Goal: Information Seeking & Learning: Compare options

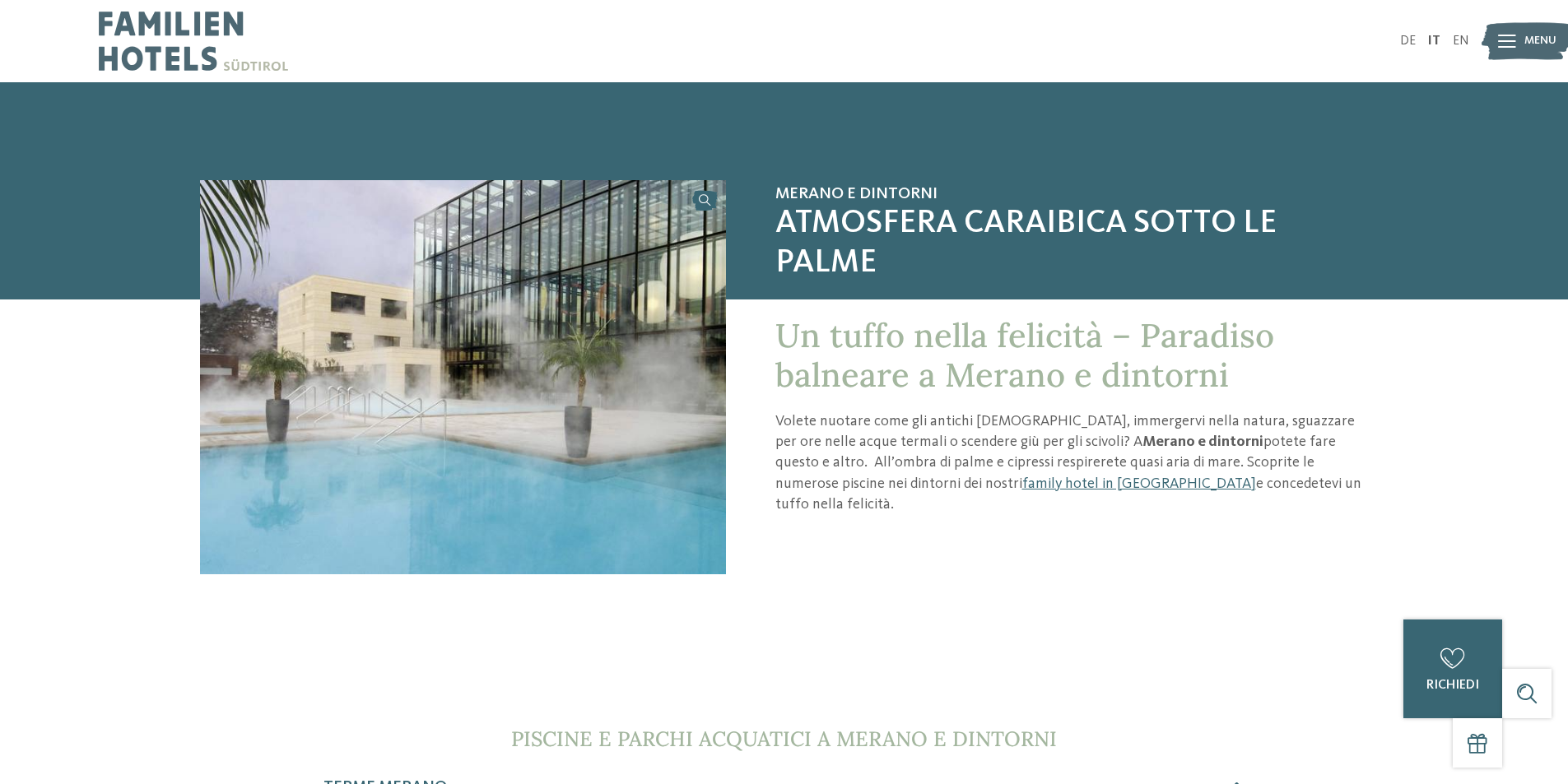
click at [1529, 45] on span "Menu" at bounding box center [1540, 41] width 32 height 17
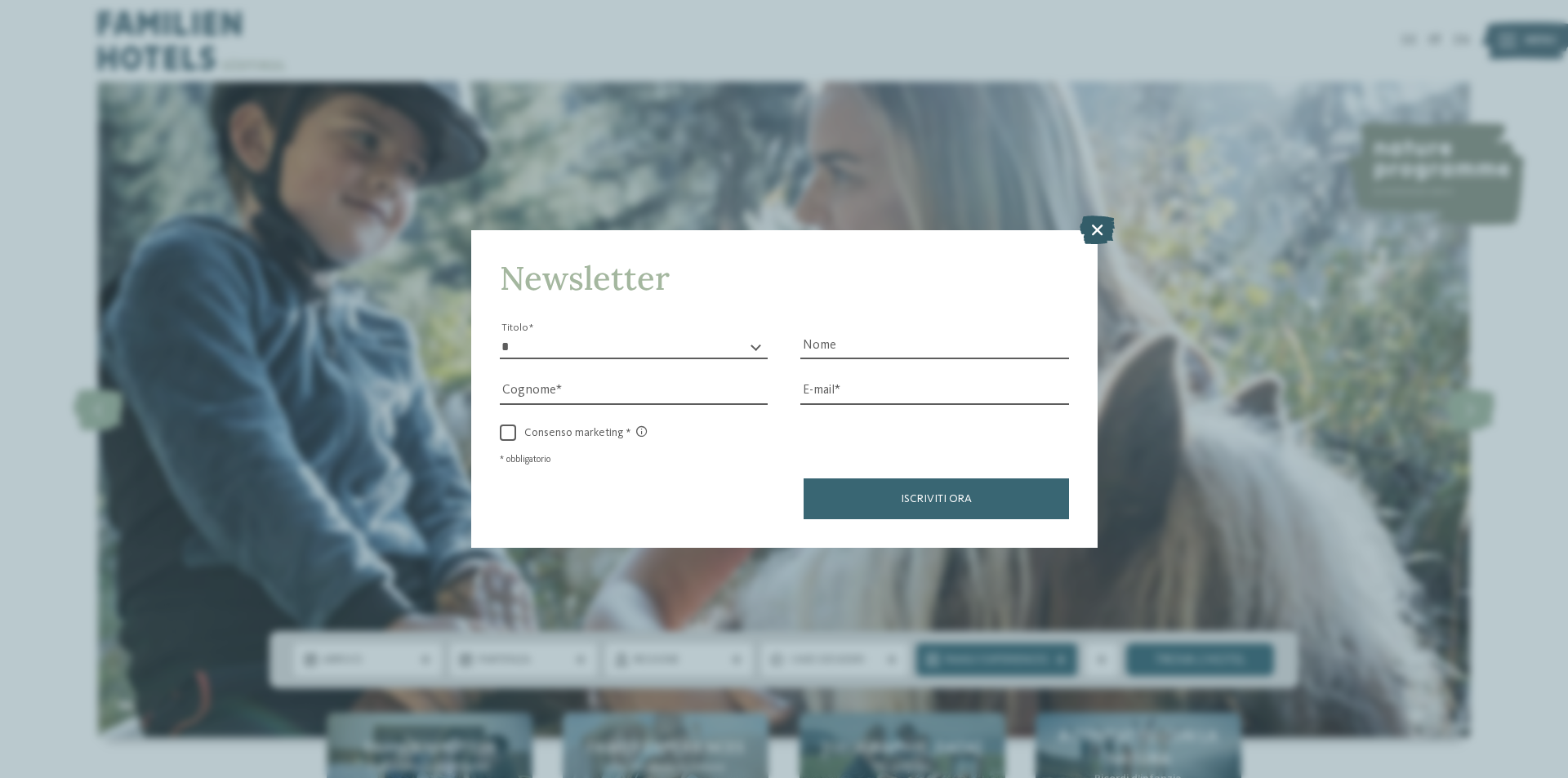
click at [1092, 236] on icon at bounding box center [1097, 229] width 35 height 29
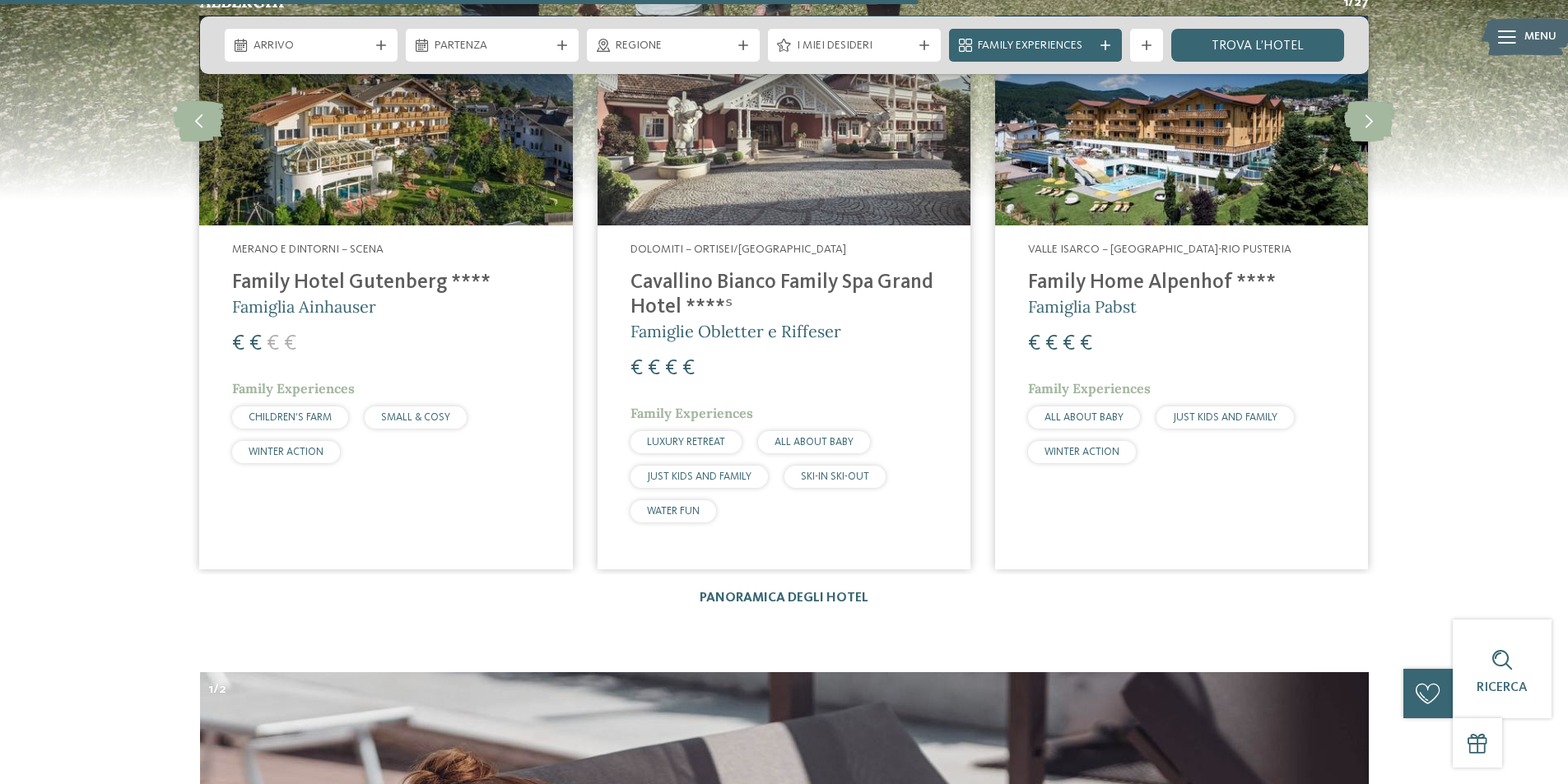
scroll to position [4197, 0]
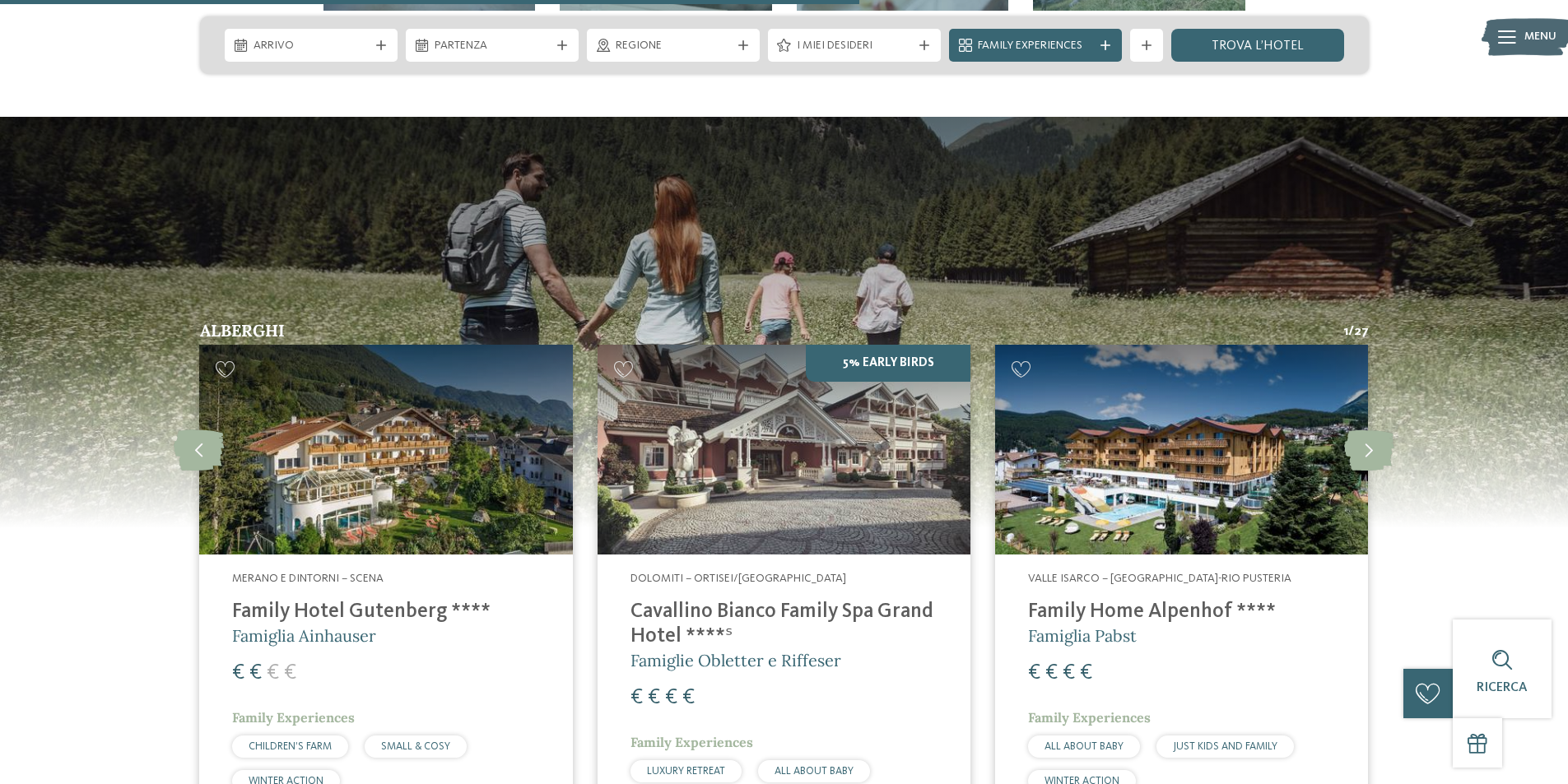
click at [362, 600] on h4 "Family Hotel Gutenberg ****" at bounding box center [385, 613] width 307 height 25
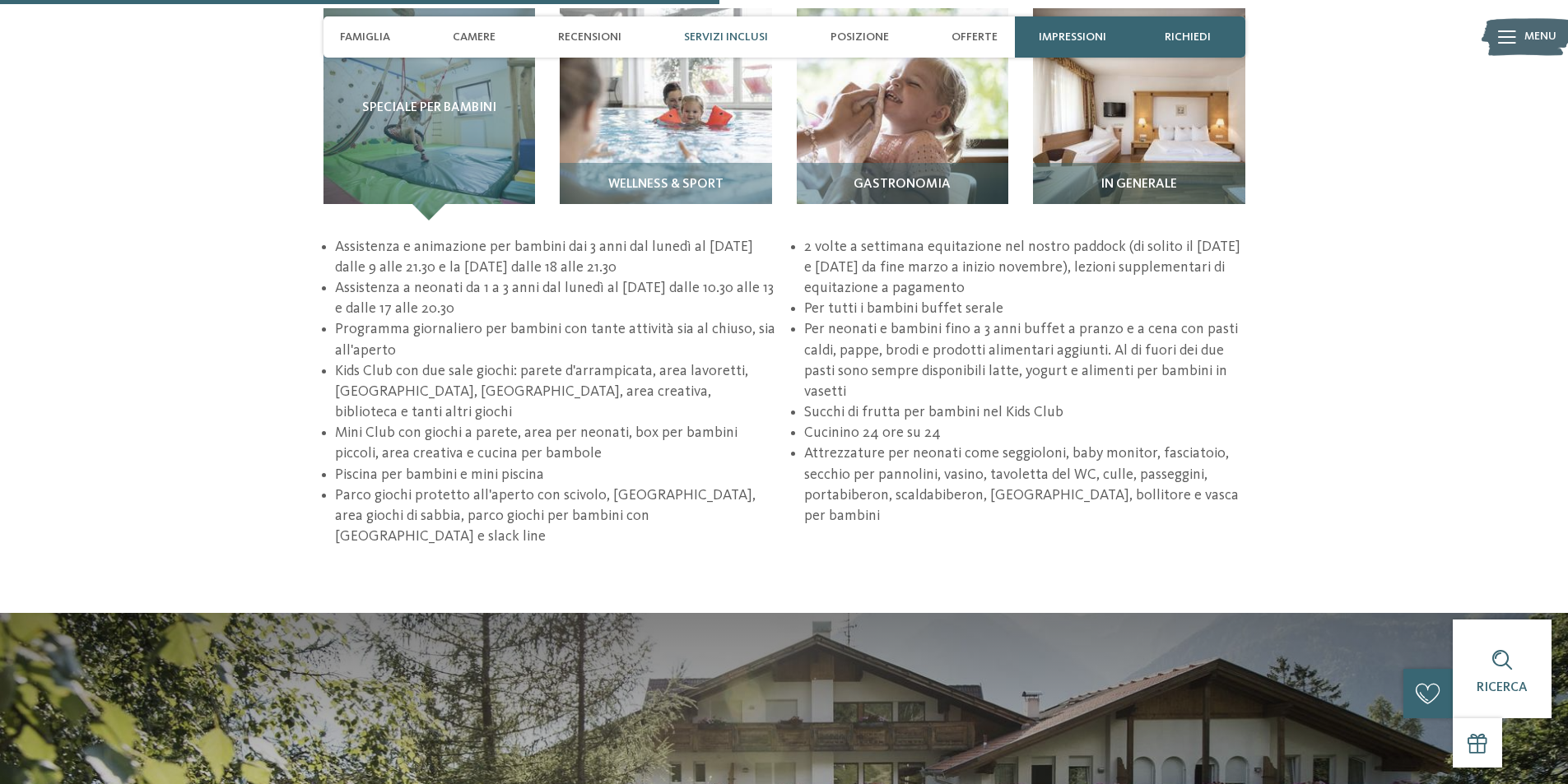
scroll to position [1975, 0]
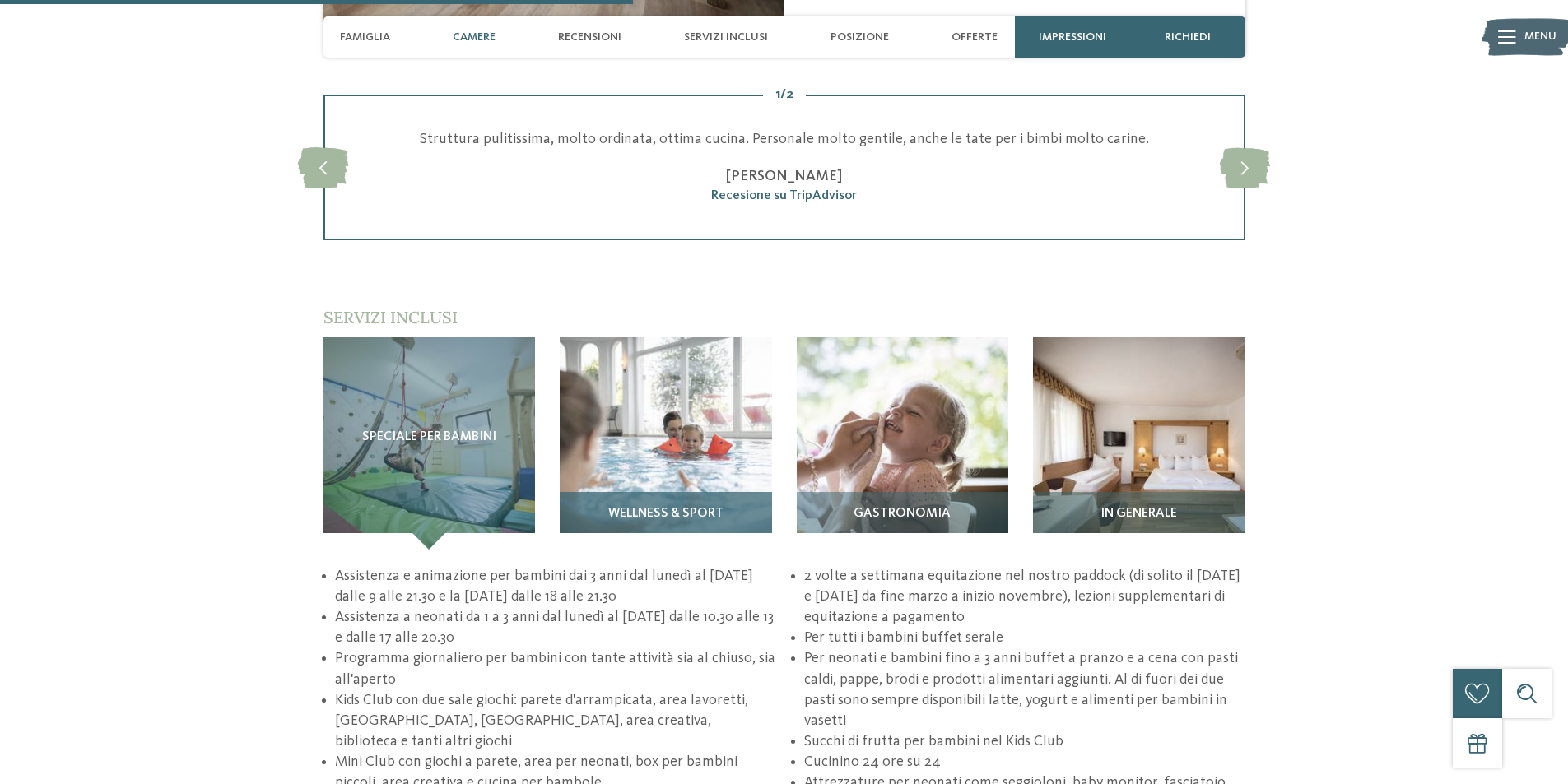
click at [693, 492] on div "Wellness & Sport" at bounding box center [666, 521] width 212 height 58
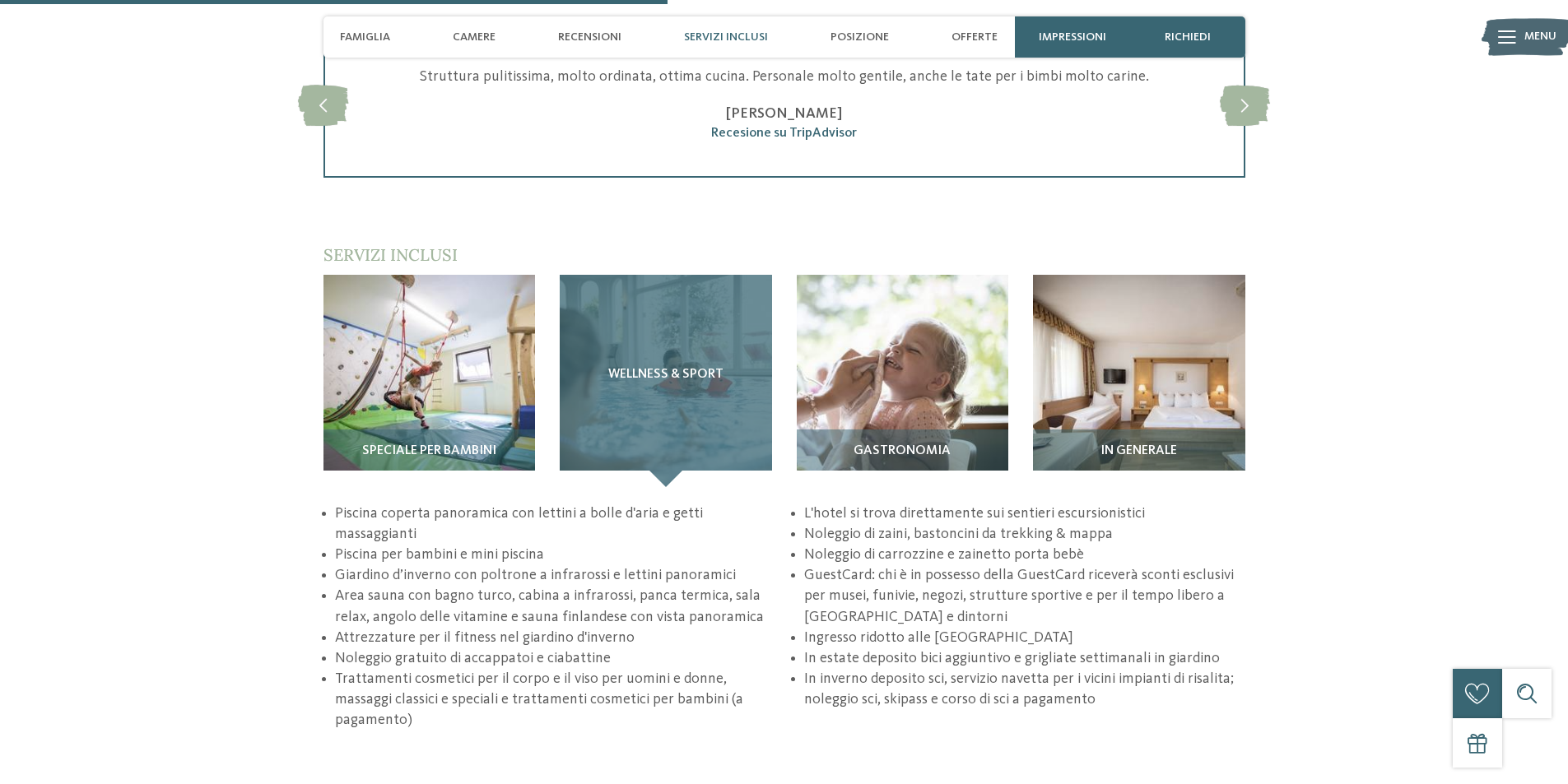
scroll to position [2057, 0]
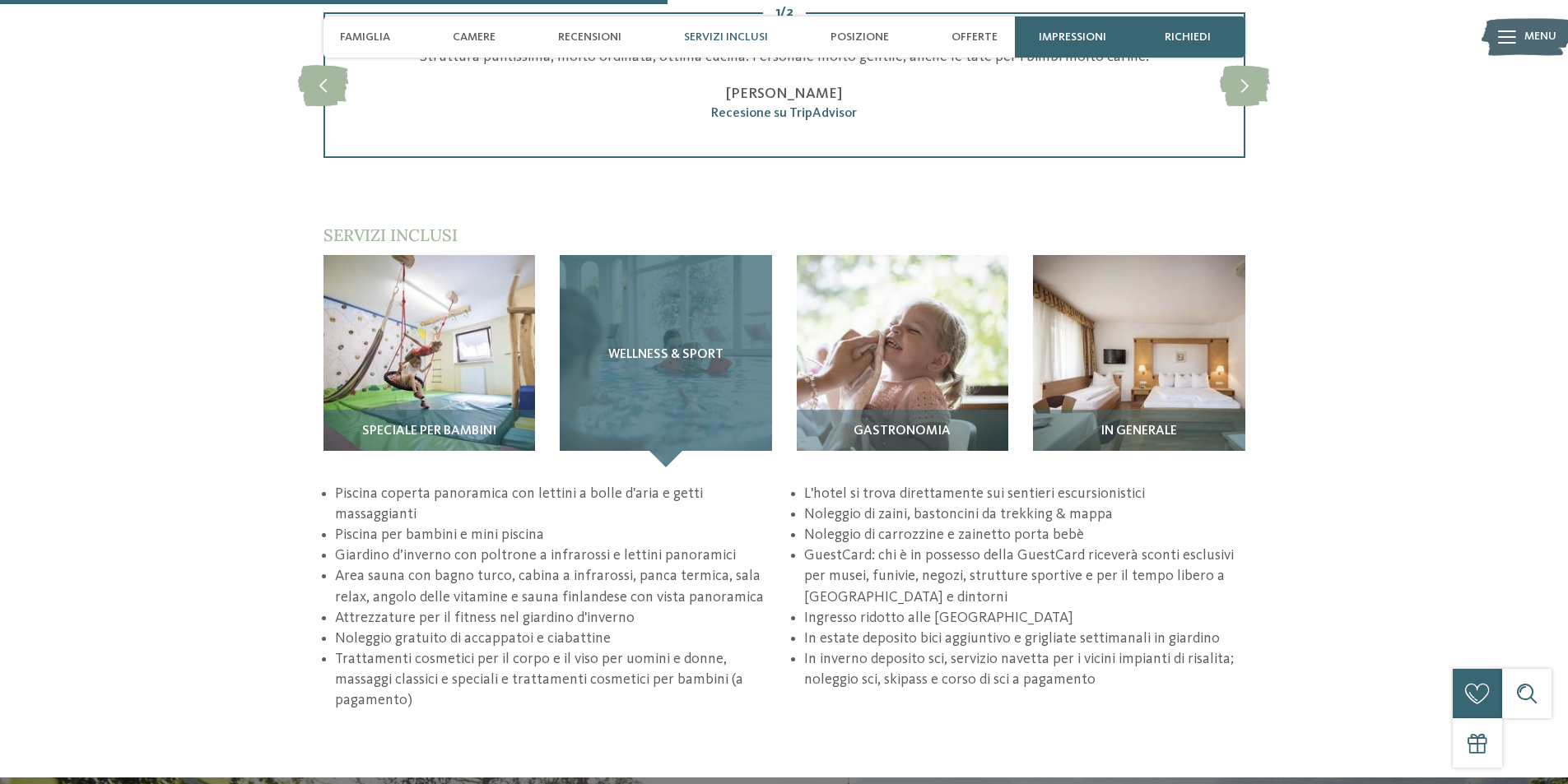
click at [719, 392] on div "Wellness & Sport" at bounding box center [666, 361] width 212 height 212
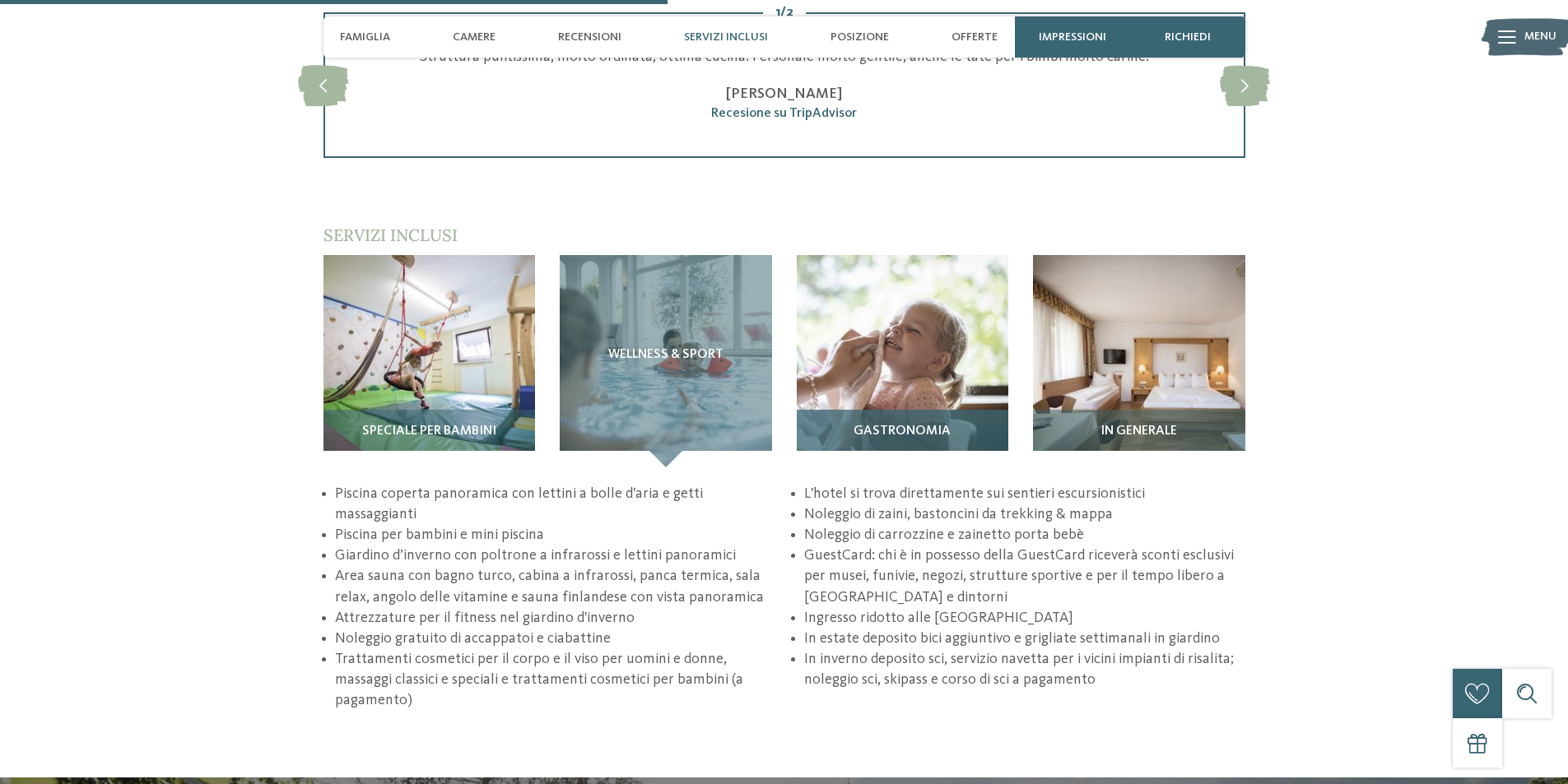
click at [880, 379] on img at bounding box center [902, 361] width 212 height 212
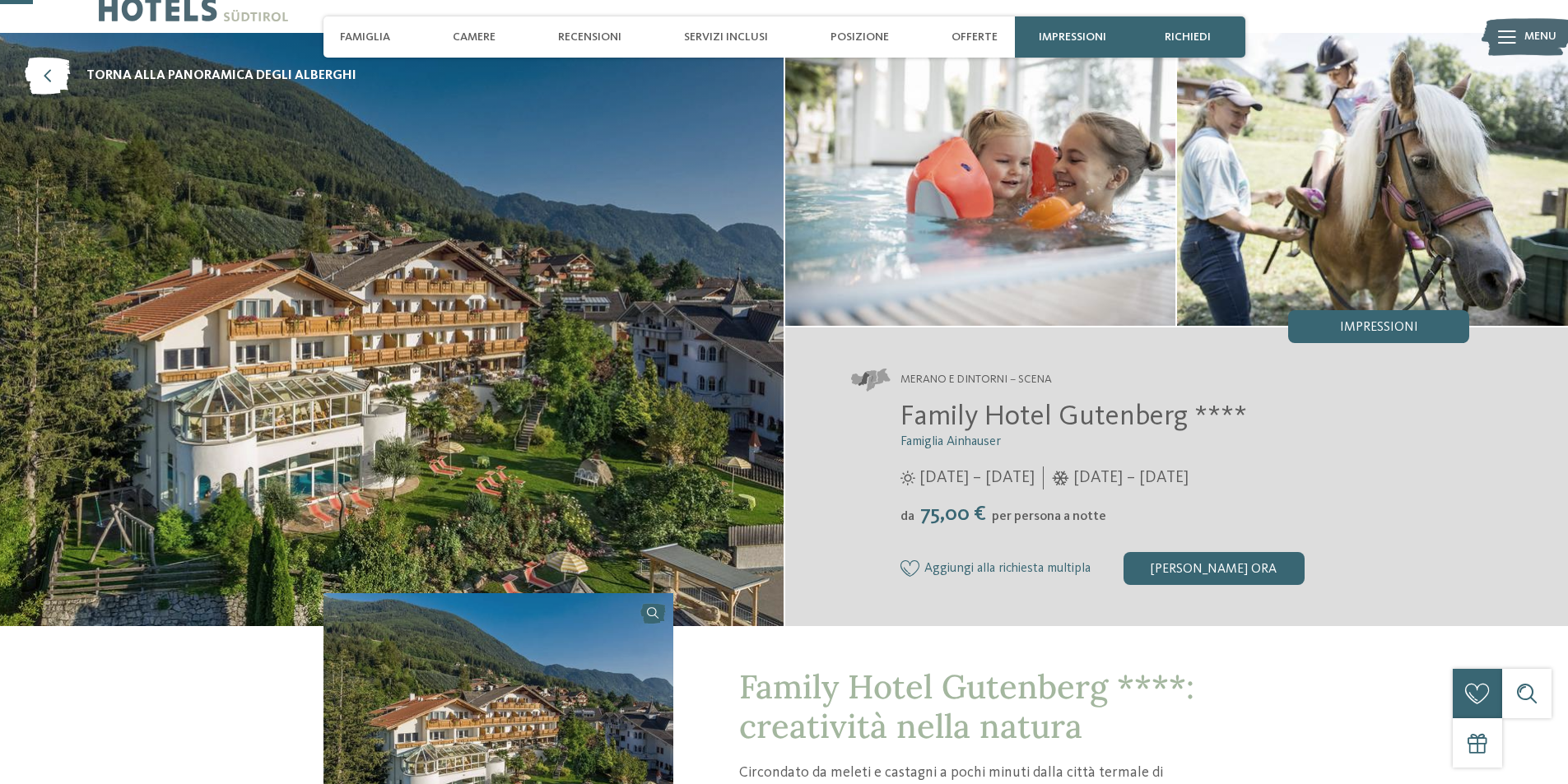
scroll to position [0, 0]
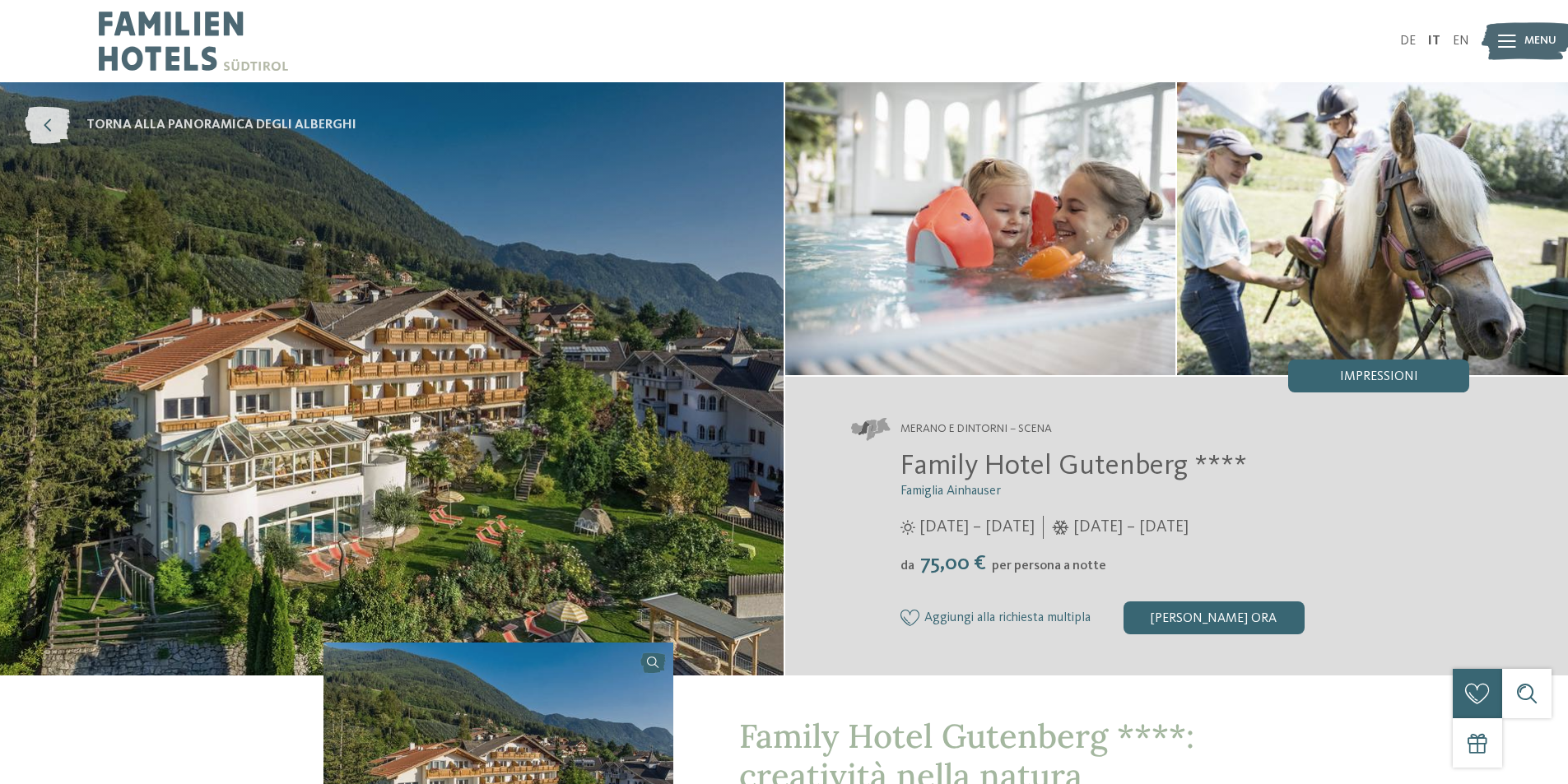
click at [262, 124] on span "torna alla panoramica degli alberghi" at bounding box center [221, 125] width 270 height 18
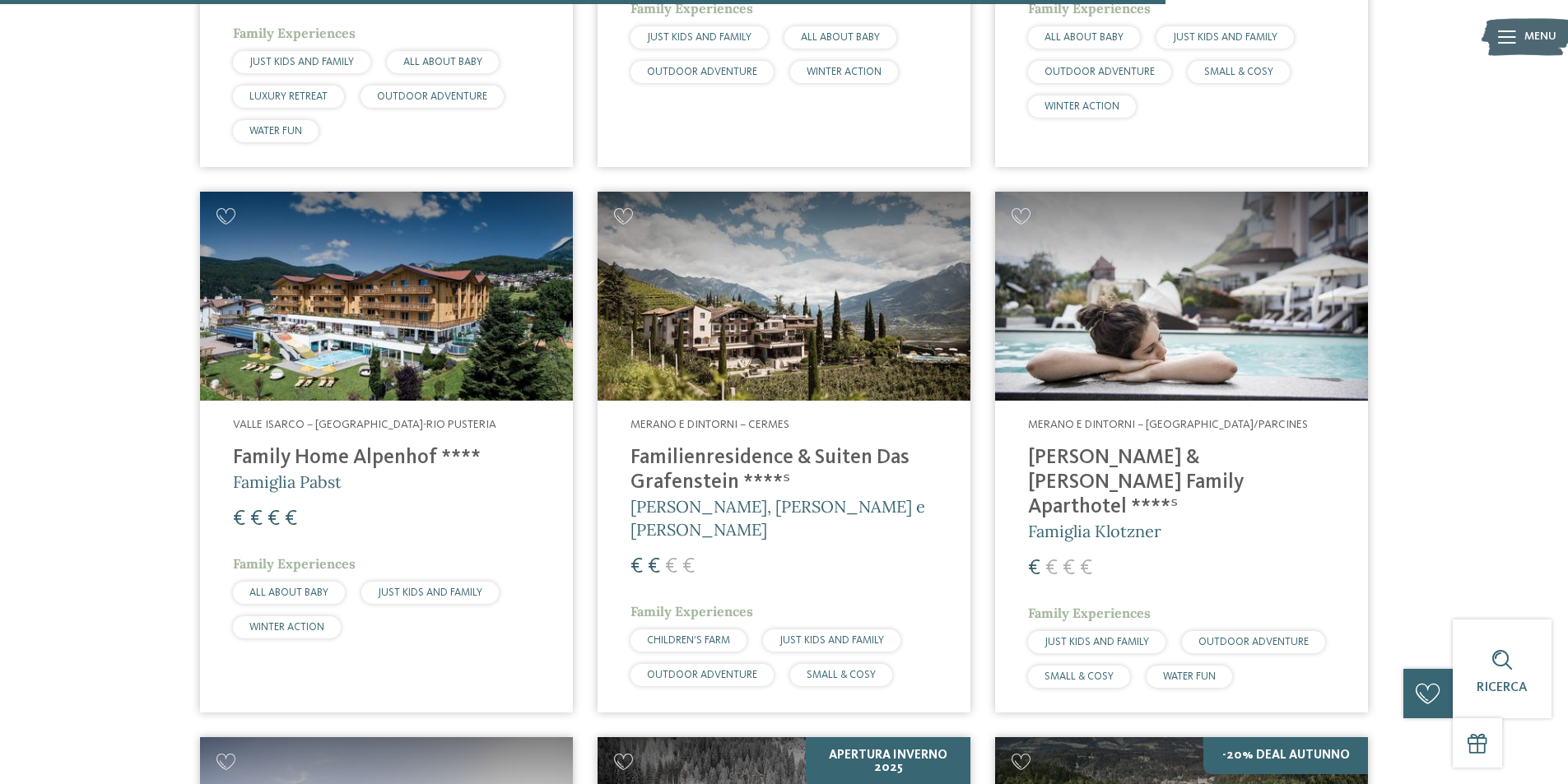
scroll to position [4115, 0]
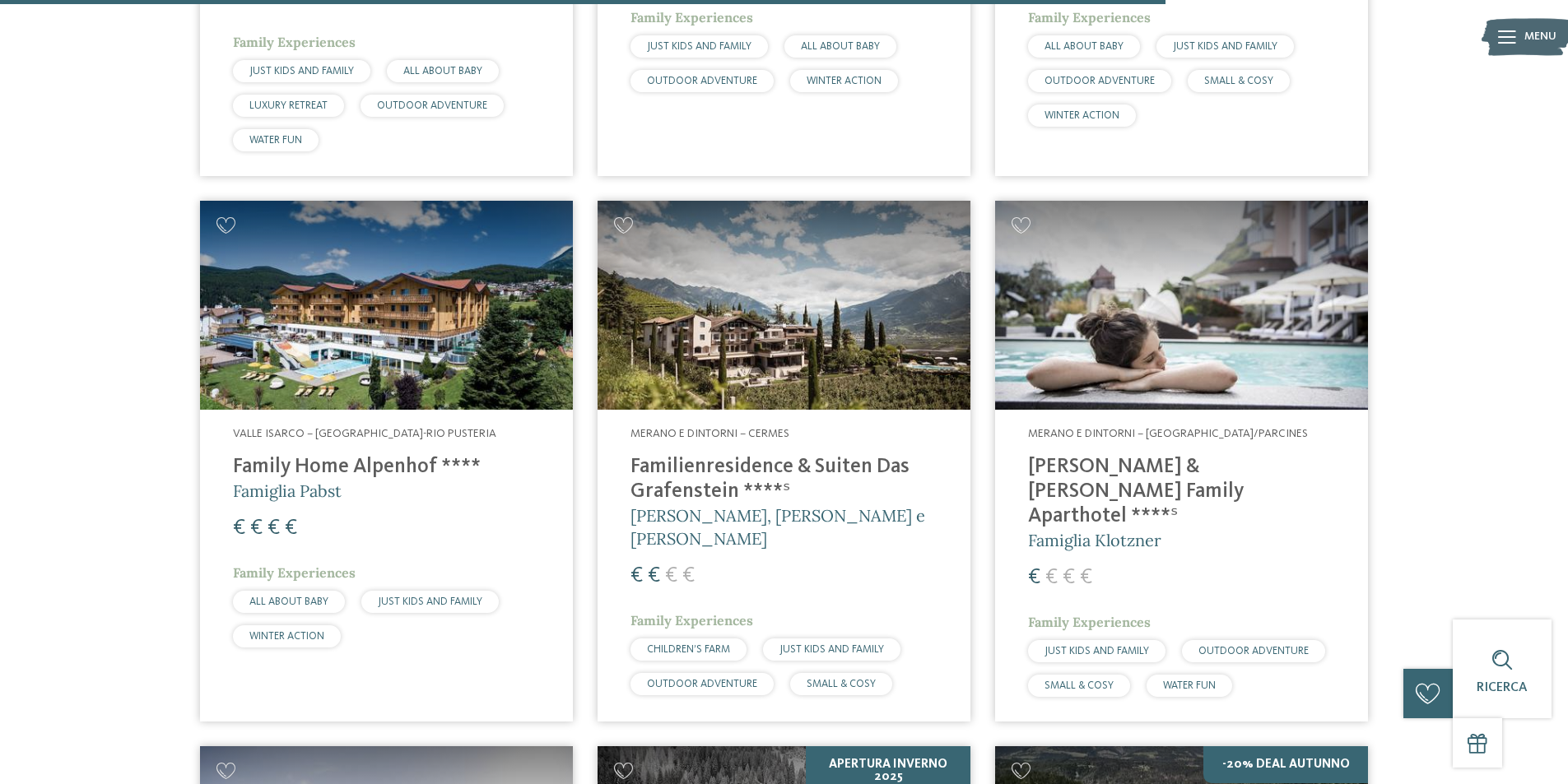
click at [1183, 455] on h4 "Heidi & Edith Family Aparthotel ****ˢ" at bounding box center [1181, 492] width 307 height 74
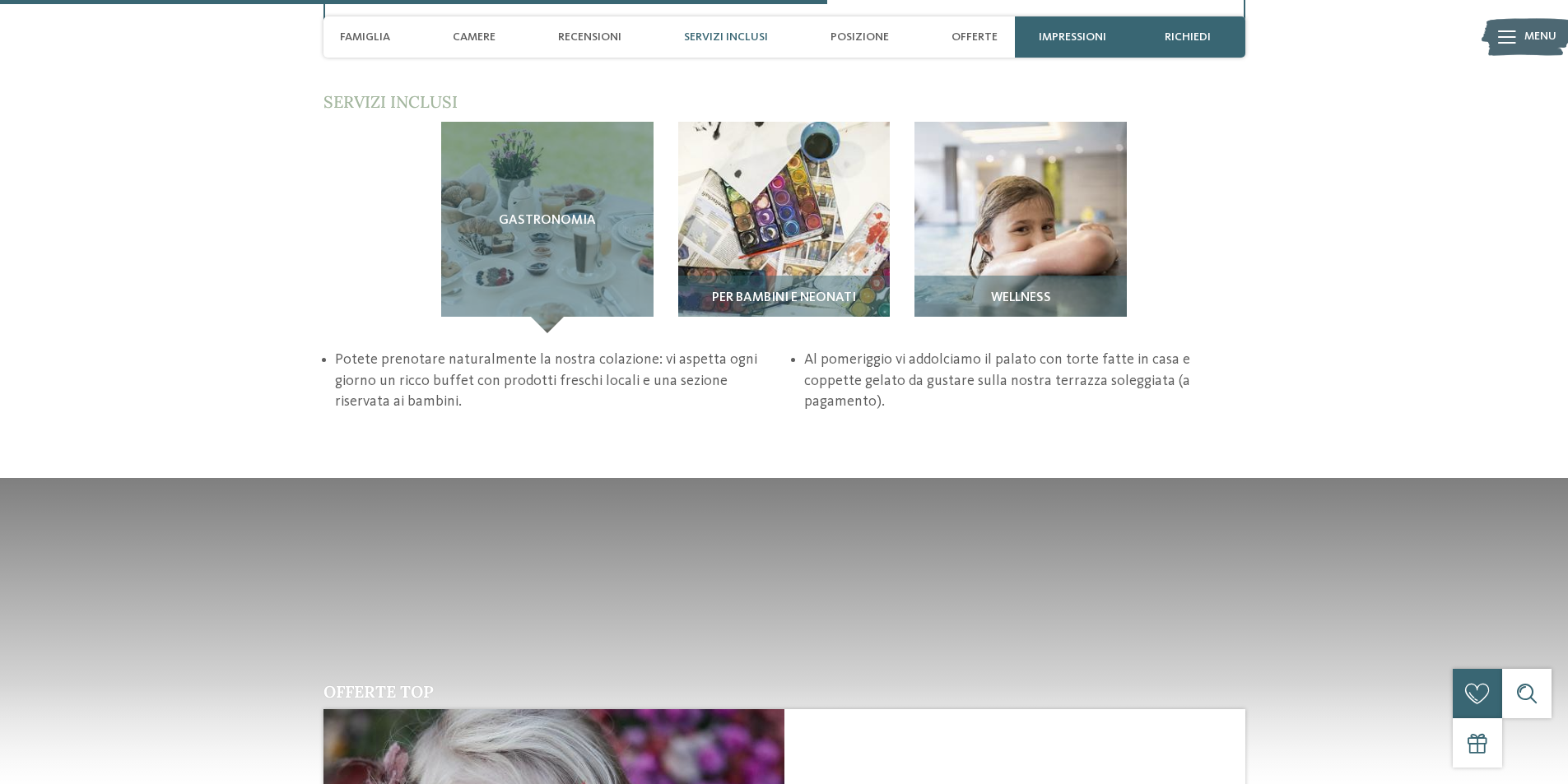
scroll to position [2798, 0]
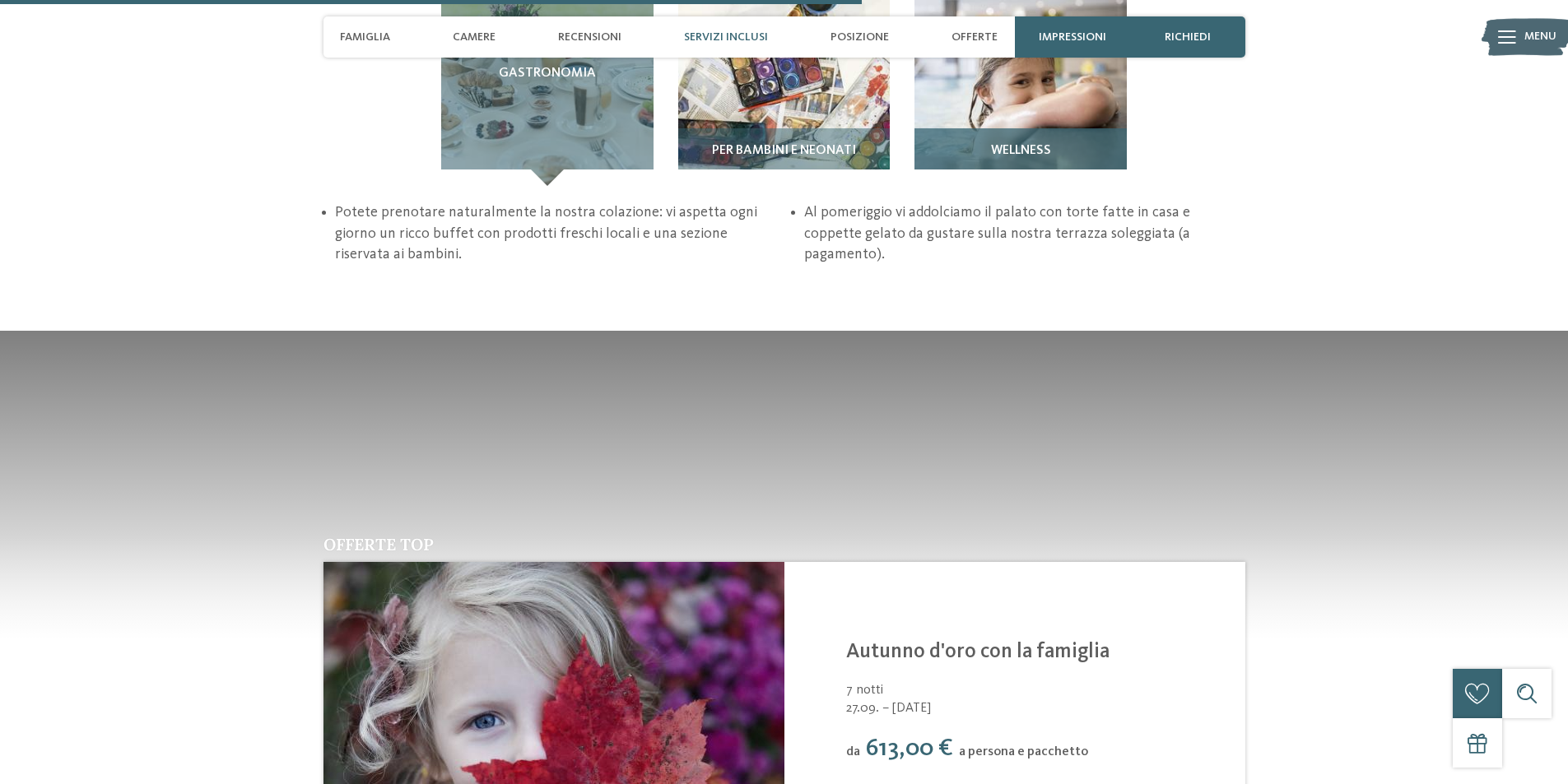
click at [1029, 128] on div "Wellness" at bounding box center [1020, 157] width 212 height 58
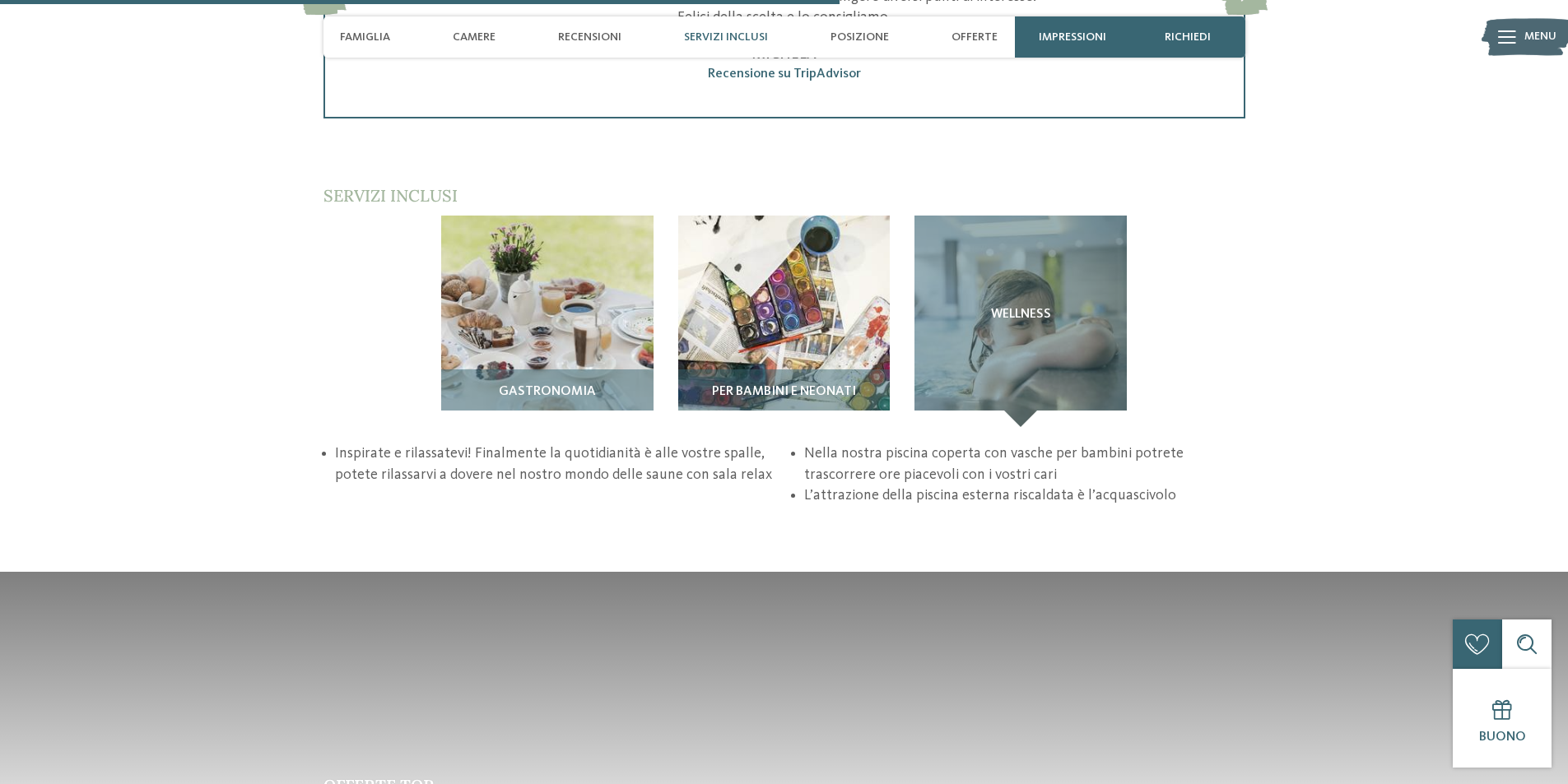
scroll to position [2387, 0]
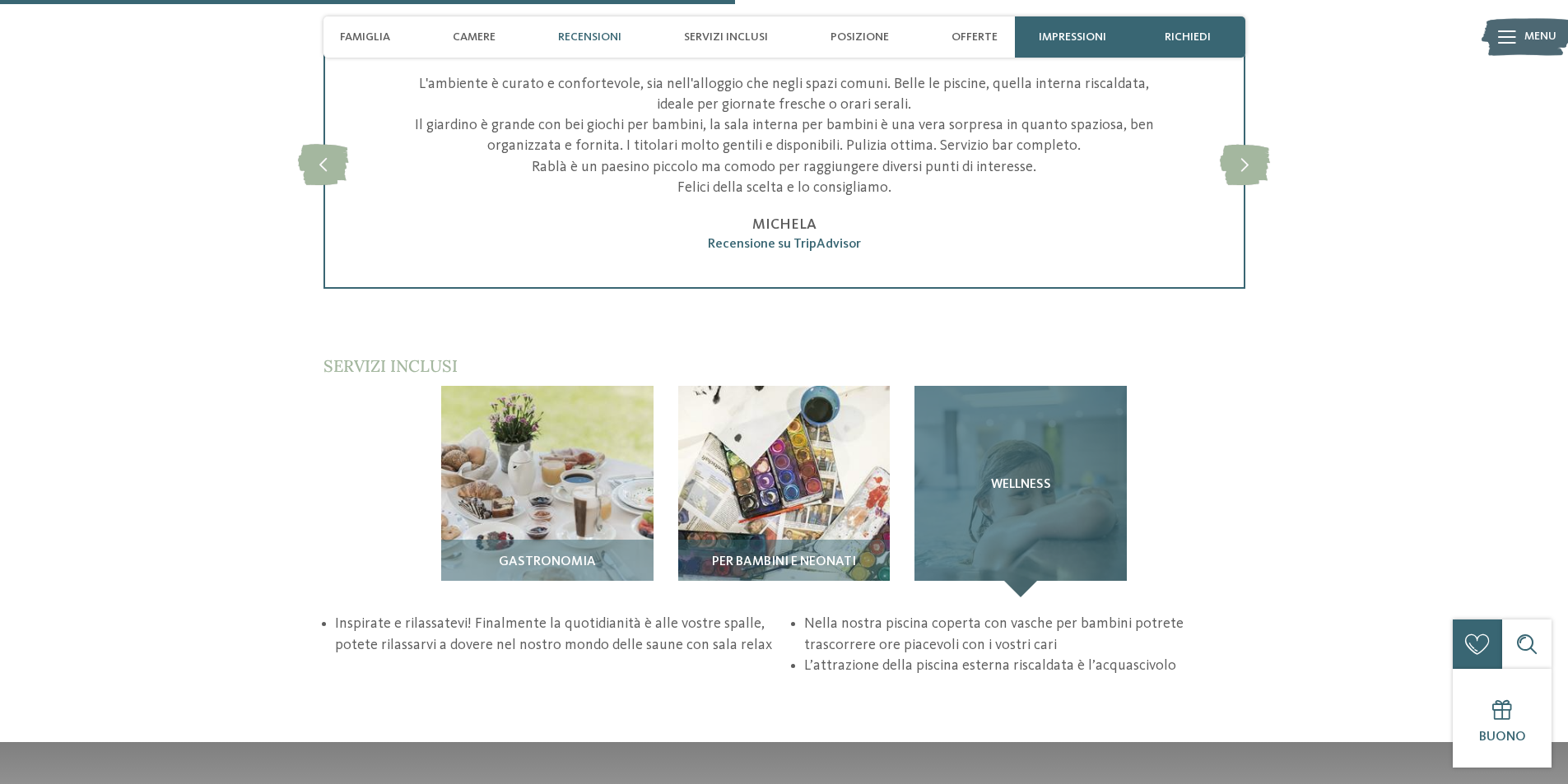
click at [950, 457] on div "Wellness" at bounding box center [1020, 492] width 212 height 212
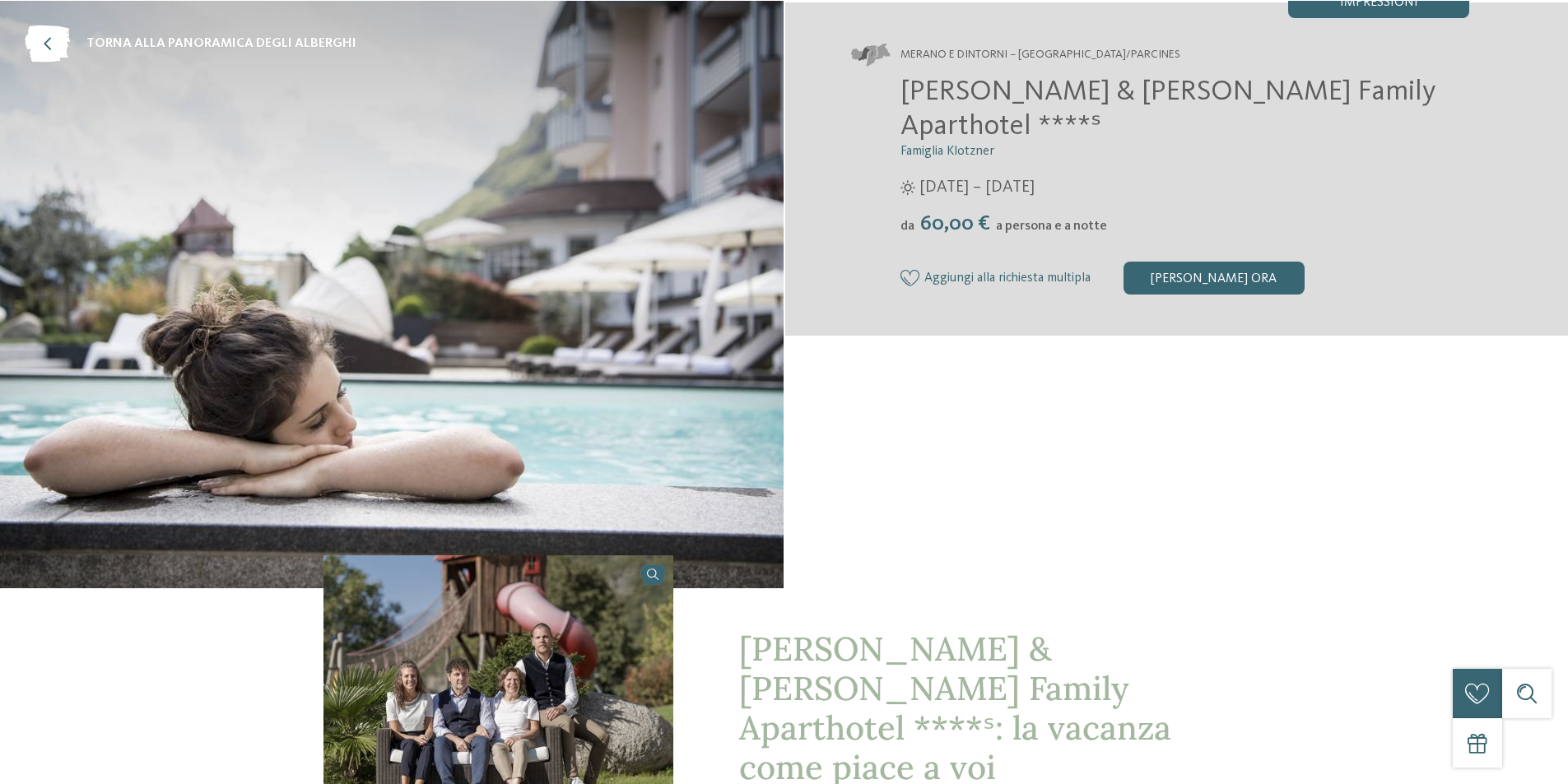
scroll to position [0, 0]
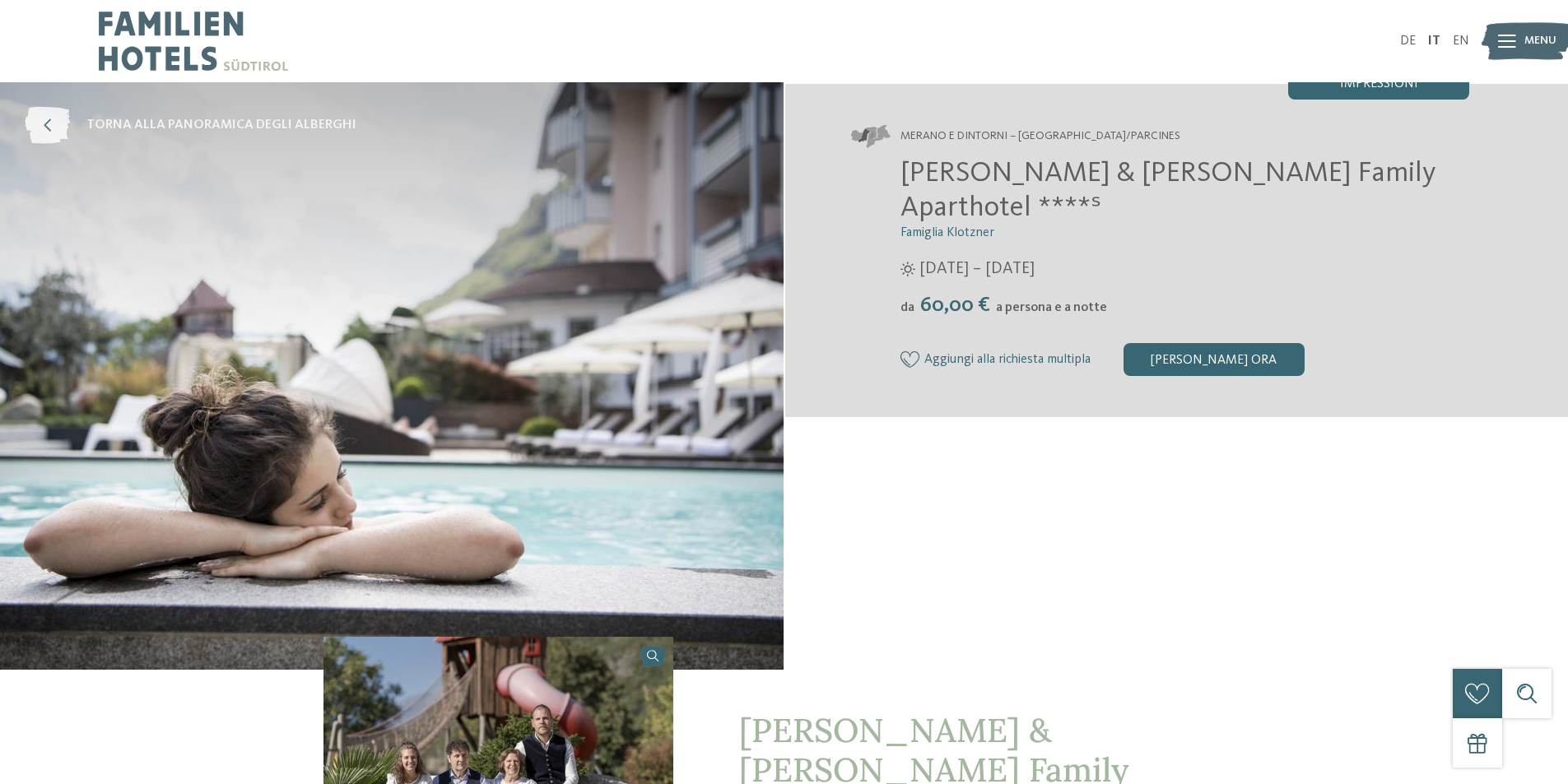
click at [53, 123] on icon at bounding box center [47, 125] width 46 height 37
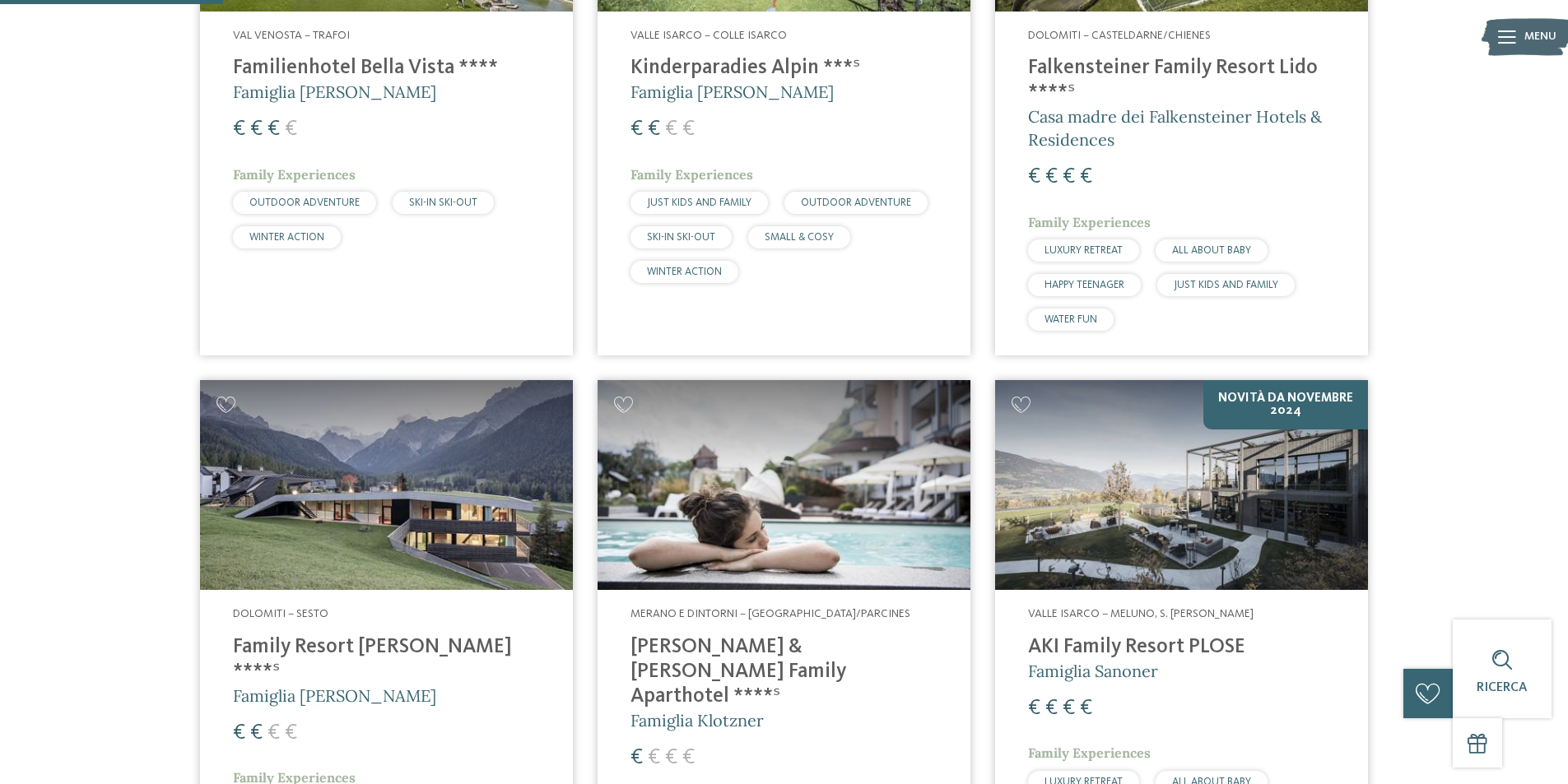
scroll to position [1070, 0]
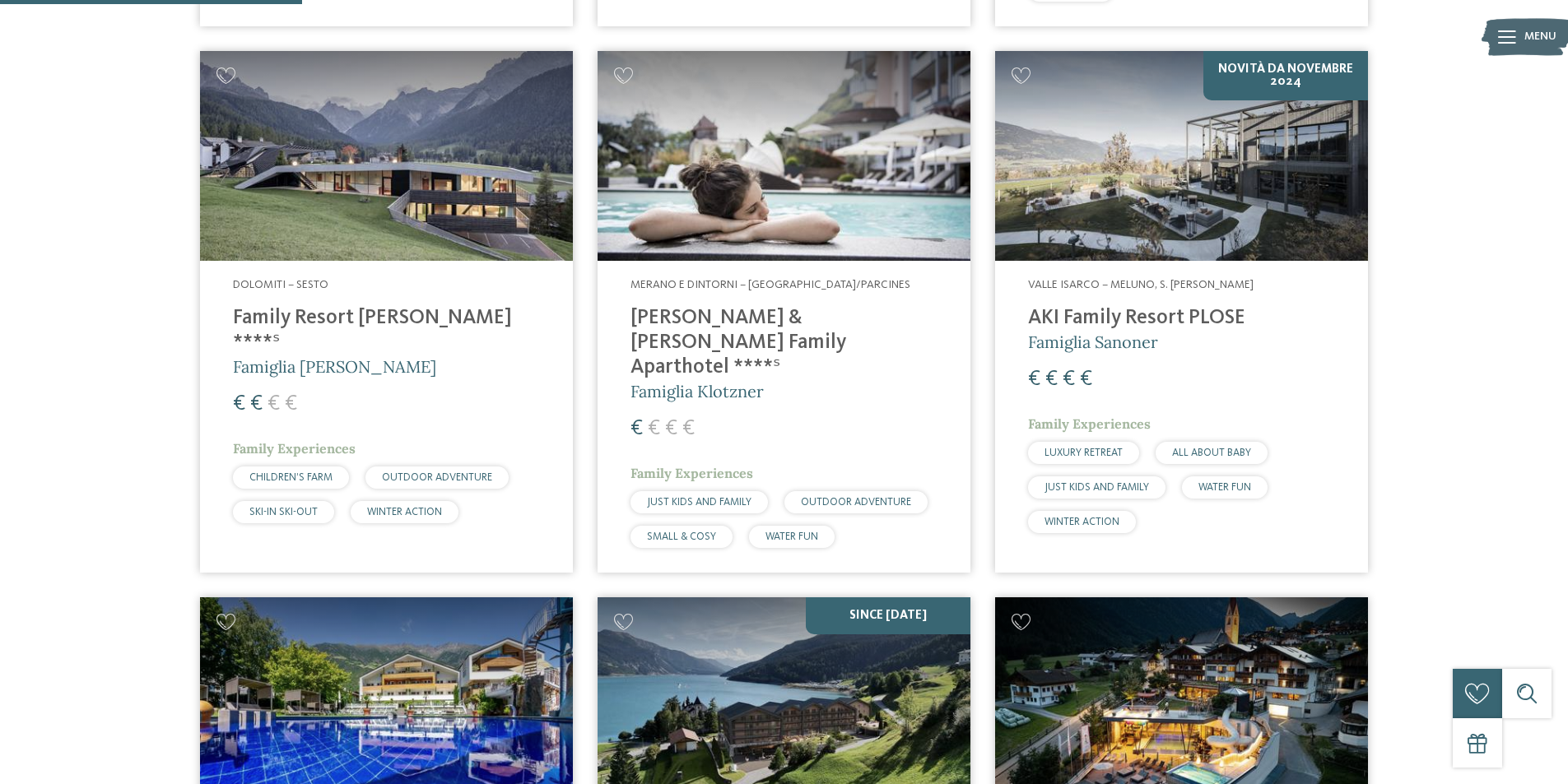
click at [364, 322] on h4 "Family Resort [PERSON_NAME] ****ˢ" at bounding box center [386, 331] width 307 height 50
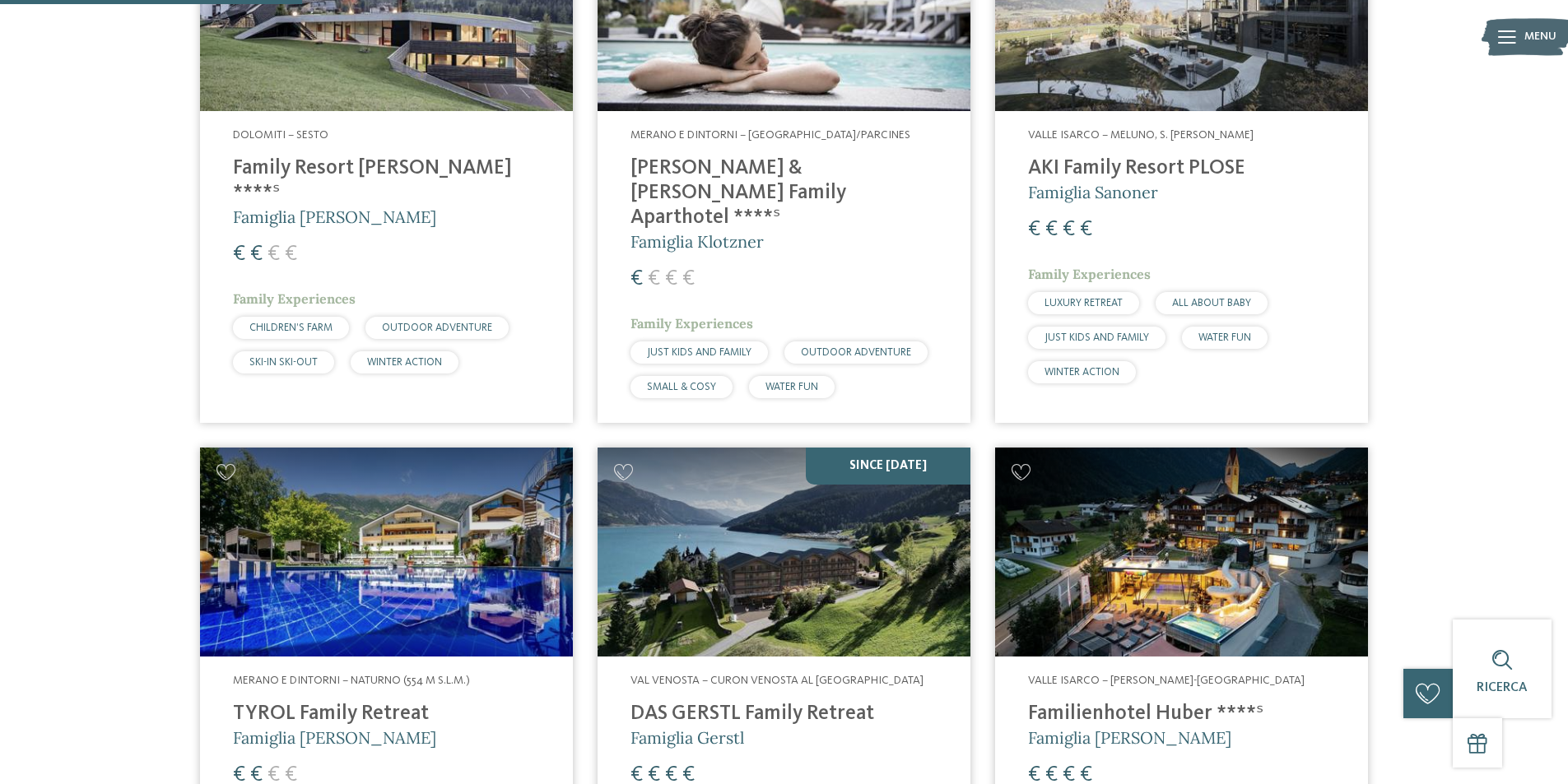
scroll to position [1316, 0]
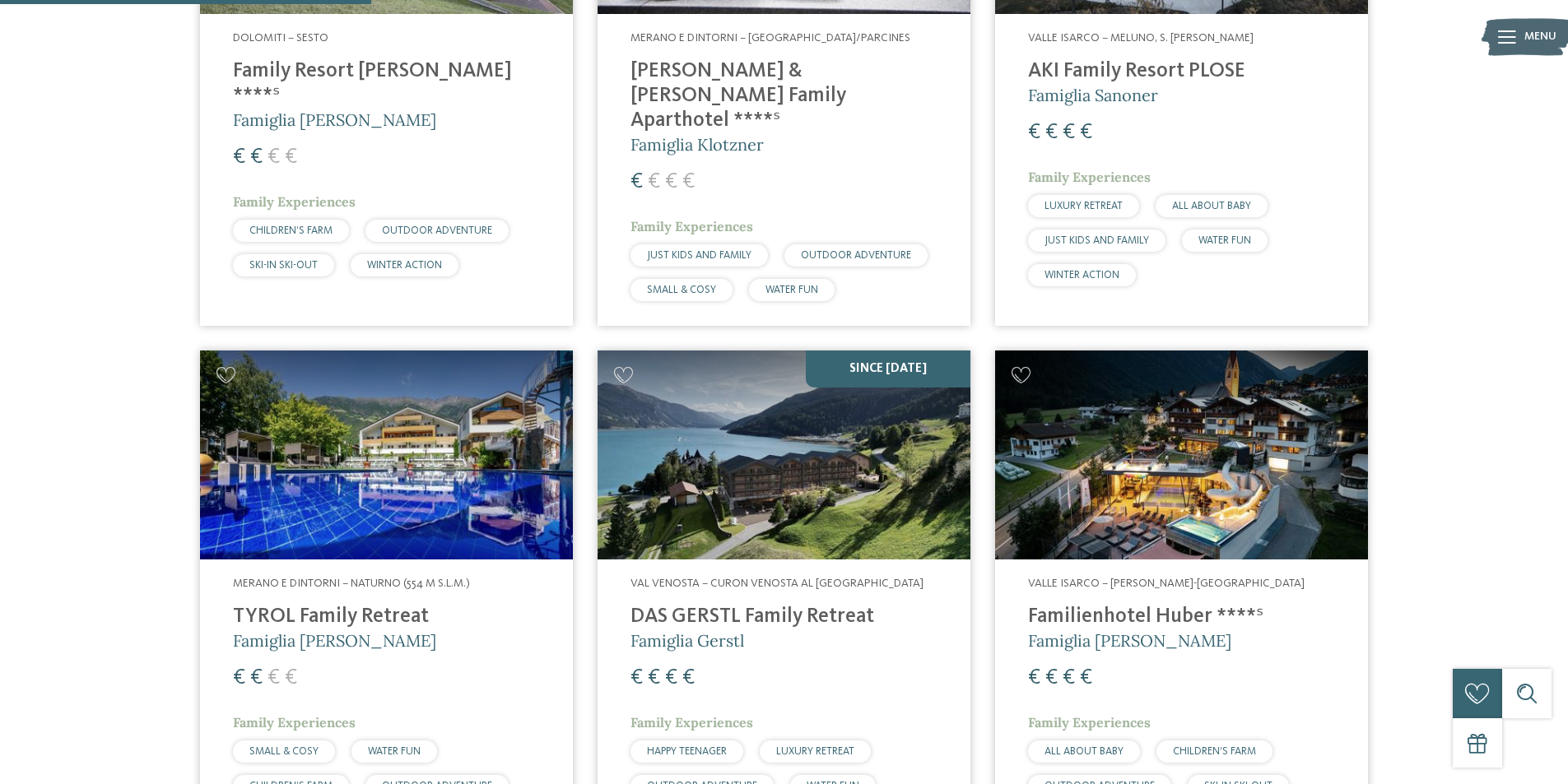
click at [357, 510] on img at bounding box center [387, 455] width 373 height 209
click at [329, 109] on span "Famiglia [PERSON_NAME]" at bounding box center [334, 119] width 204 height 21
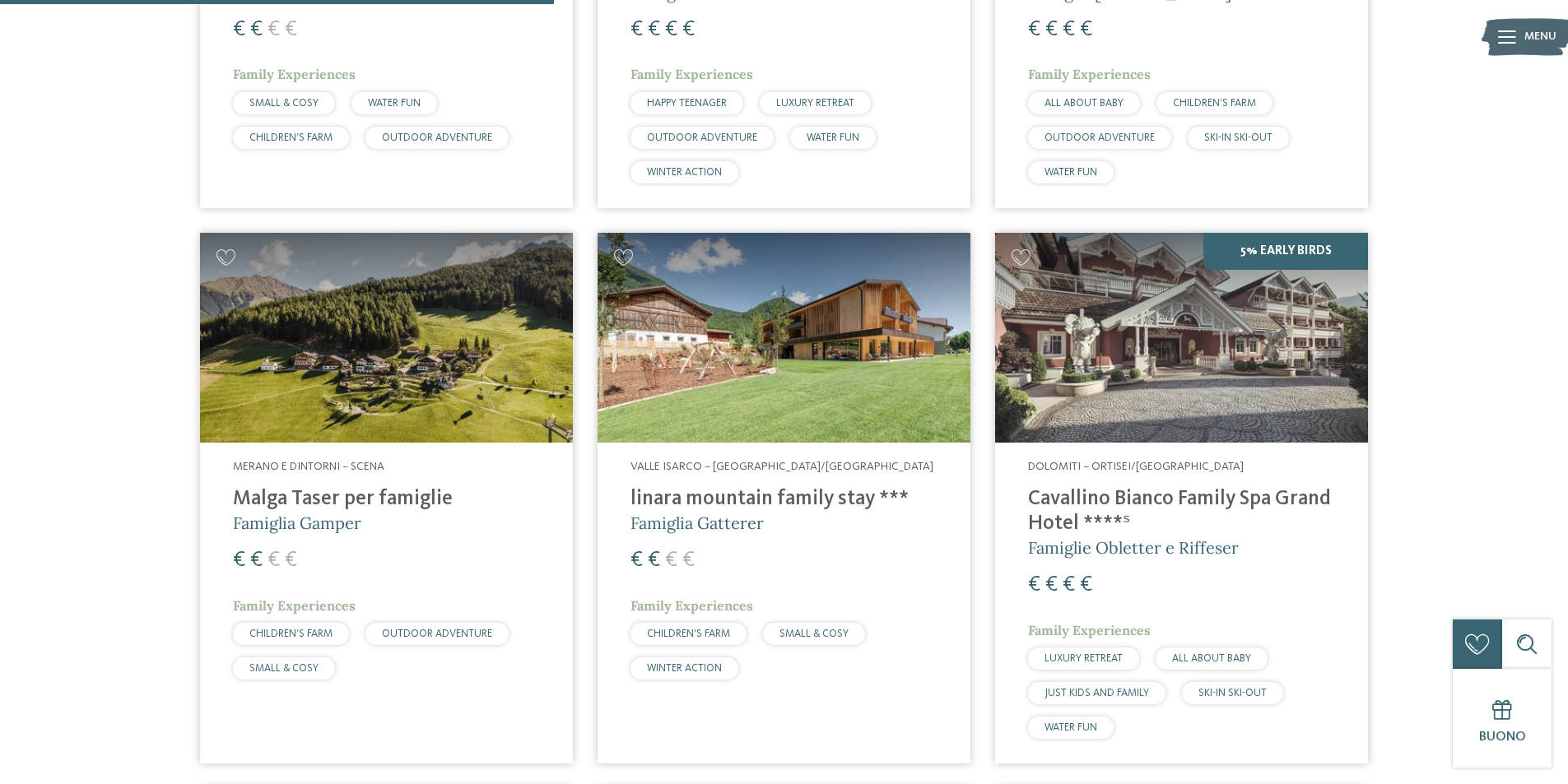
scroll to position [2057, 0]
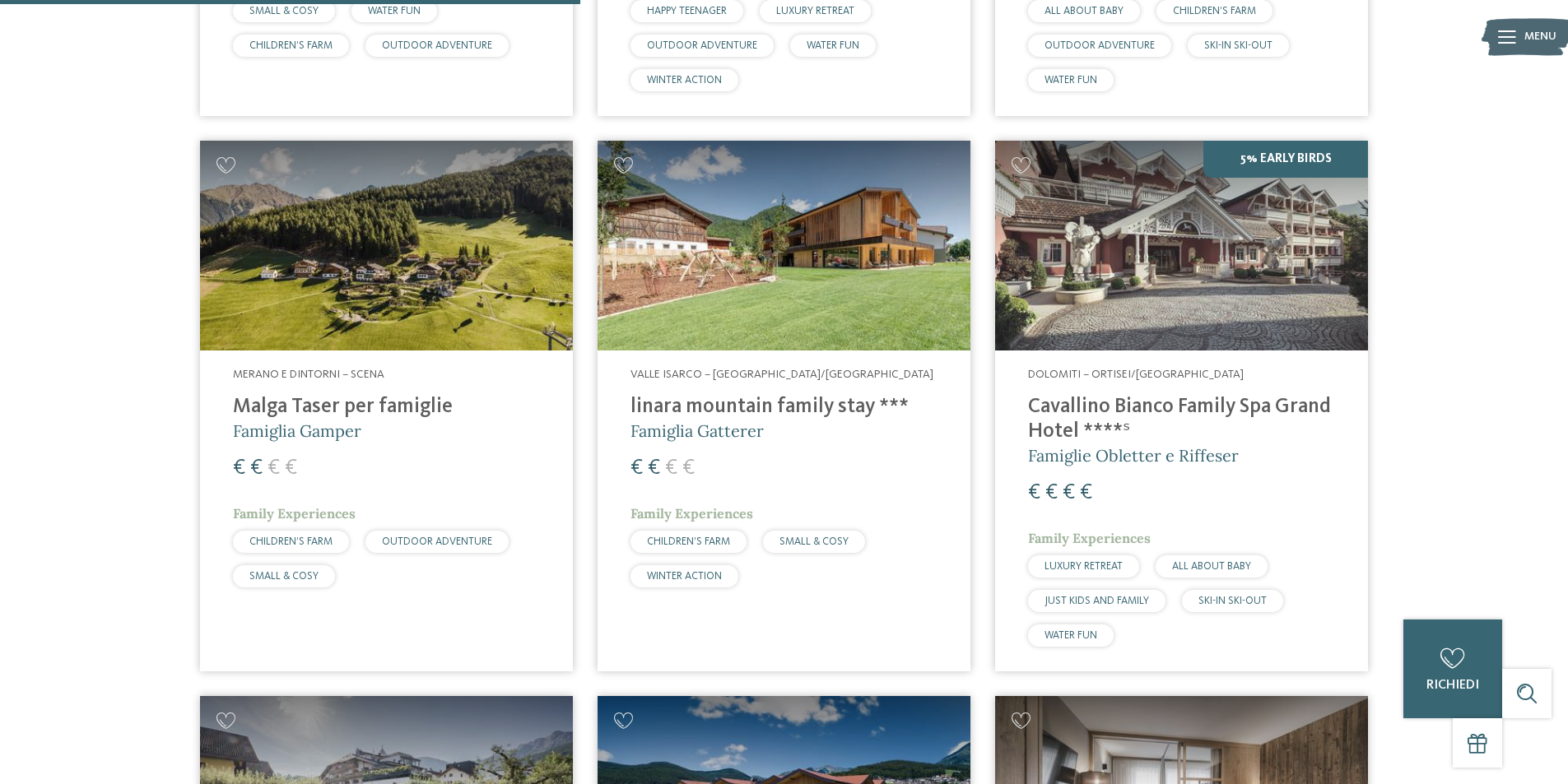
click at [393, 400] on h4 "Malga Taser per famiglie" at bounding box center [386, 407] width 307 height 25
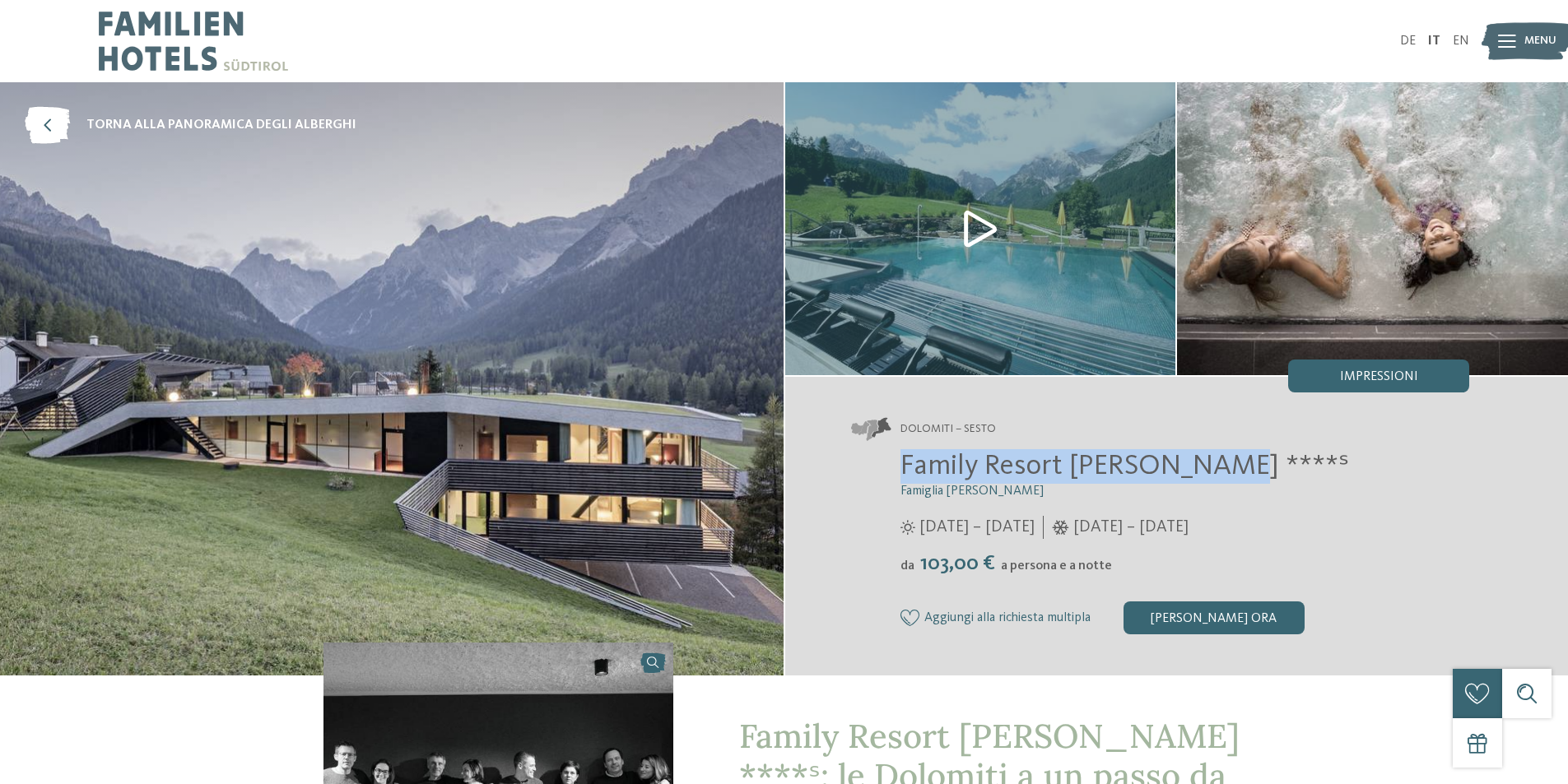
drag, startPoint x: 1267, startPoint y: 468, endPoint x: 906, endPoint y: 481, distance: 361.2
click at [906, 481] on h2 "Family Resort [PERSON_NAME] ****ˢ" at bounding box center [1185, 467] width 570 height 35
copy span "Family Resort [PERSON_NAME] ****ˢ"
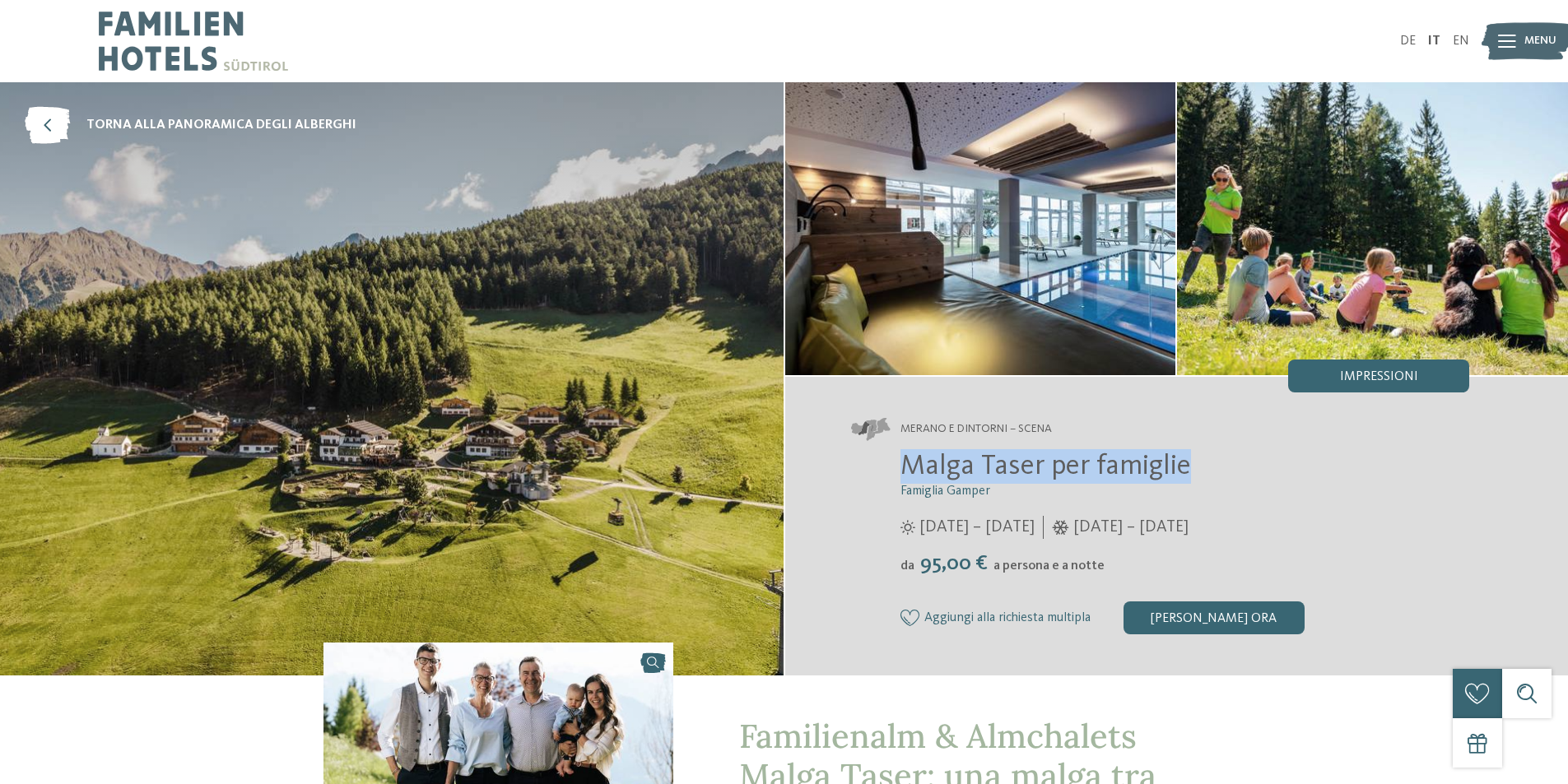
drag, startPoint x: 1217, startPoint y: 464, endPoint x: 889, endPoint y: 481, distance: 328.4
click at [889, 481] on div "Malga Taser per famiglie Famiglia Gamper 12/04/2025 – 08/11/2025 da" at bounding box center [1161, 542] width 619 height 185
copy span "Malga Taser per famiglie"
click at [32, 116] on icon at bounding box center [47, 125] width 46 height 37
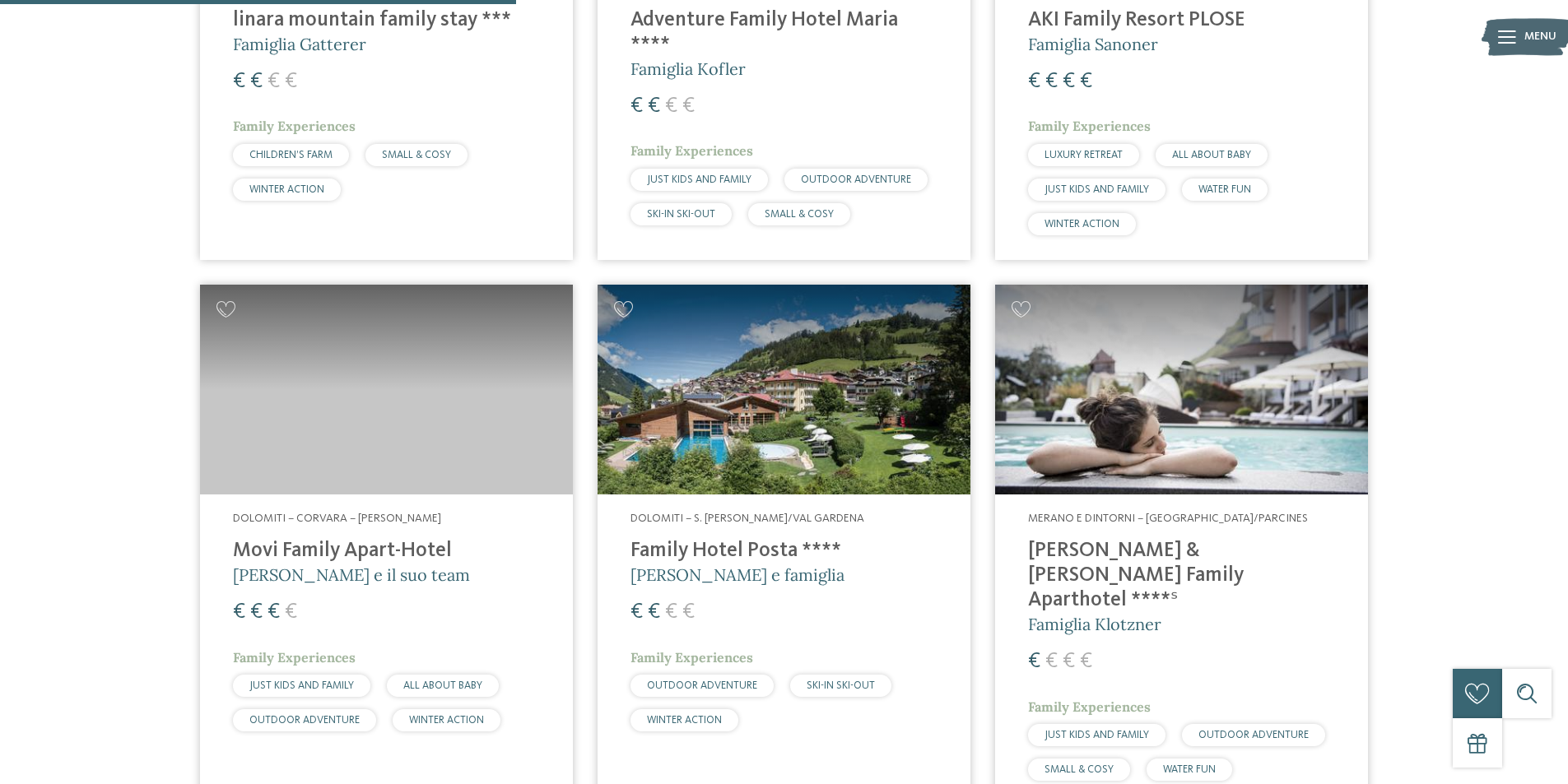
scroll to position [1893, 0]
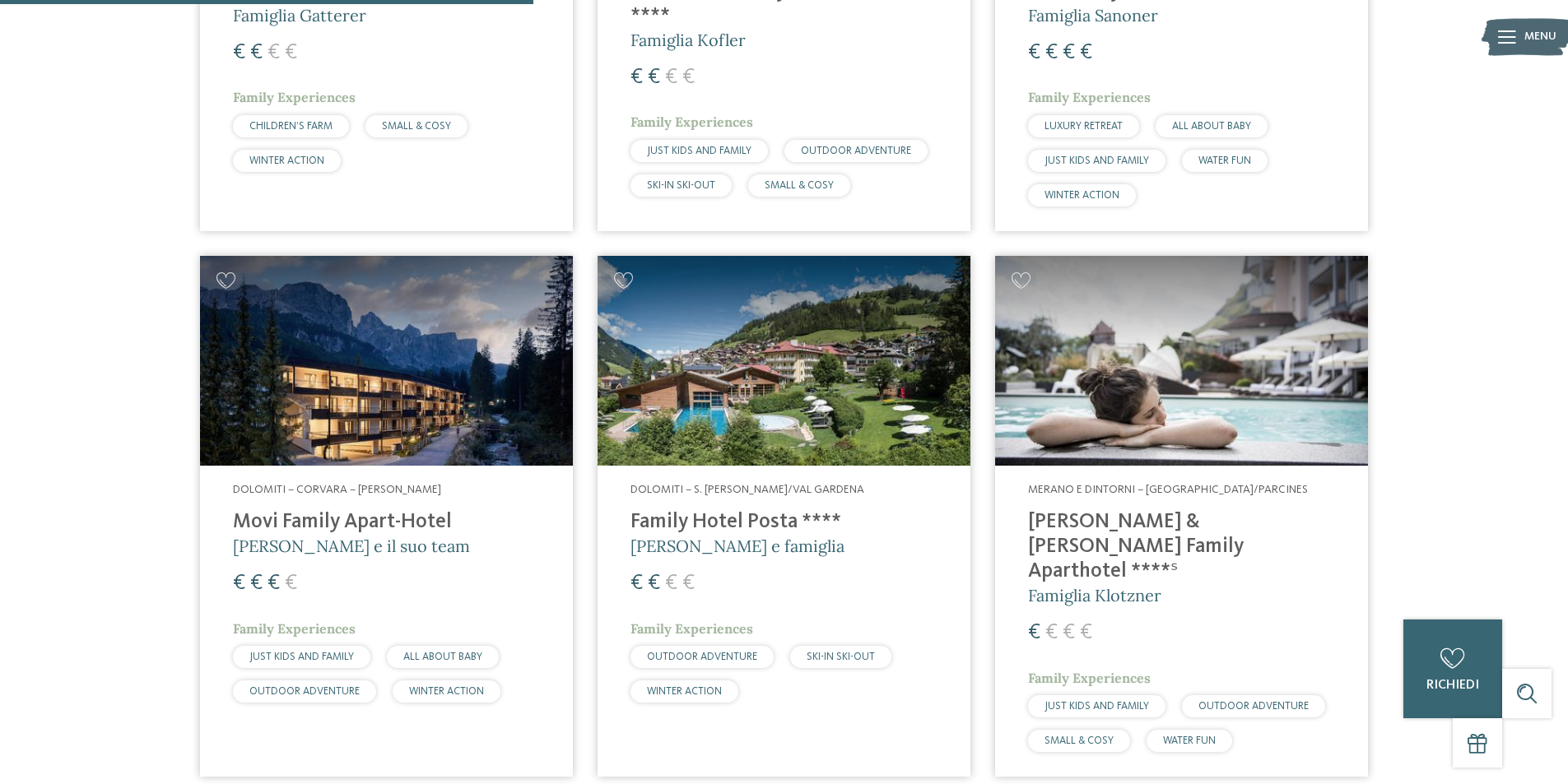
click at [733, 510] on h4 "Family Hotel Posta ****" at bounding box center [783, 522] width 307 height 25
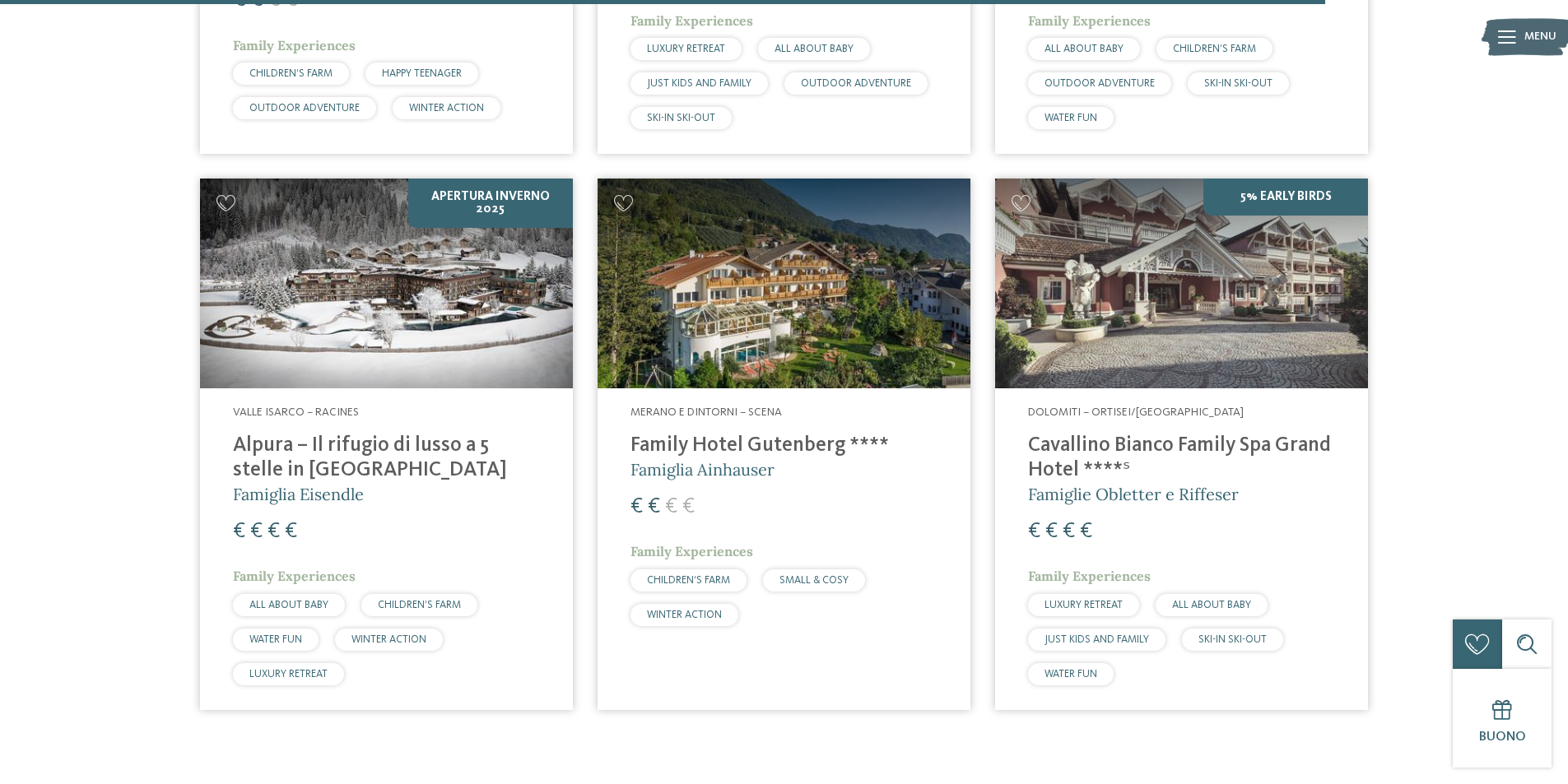
scroll to position [4691, 0]
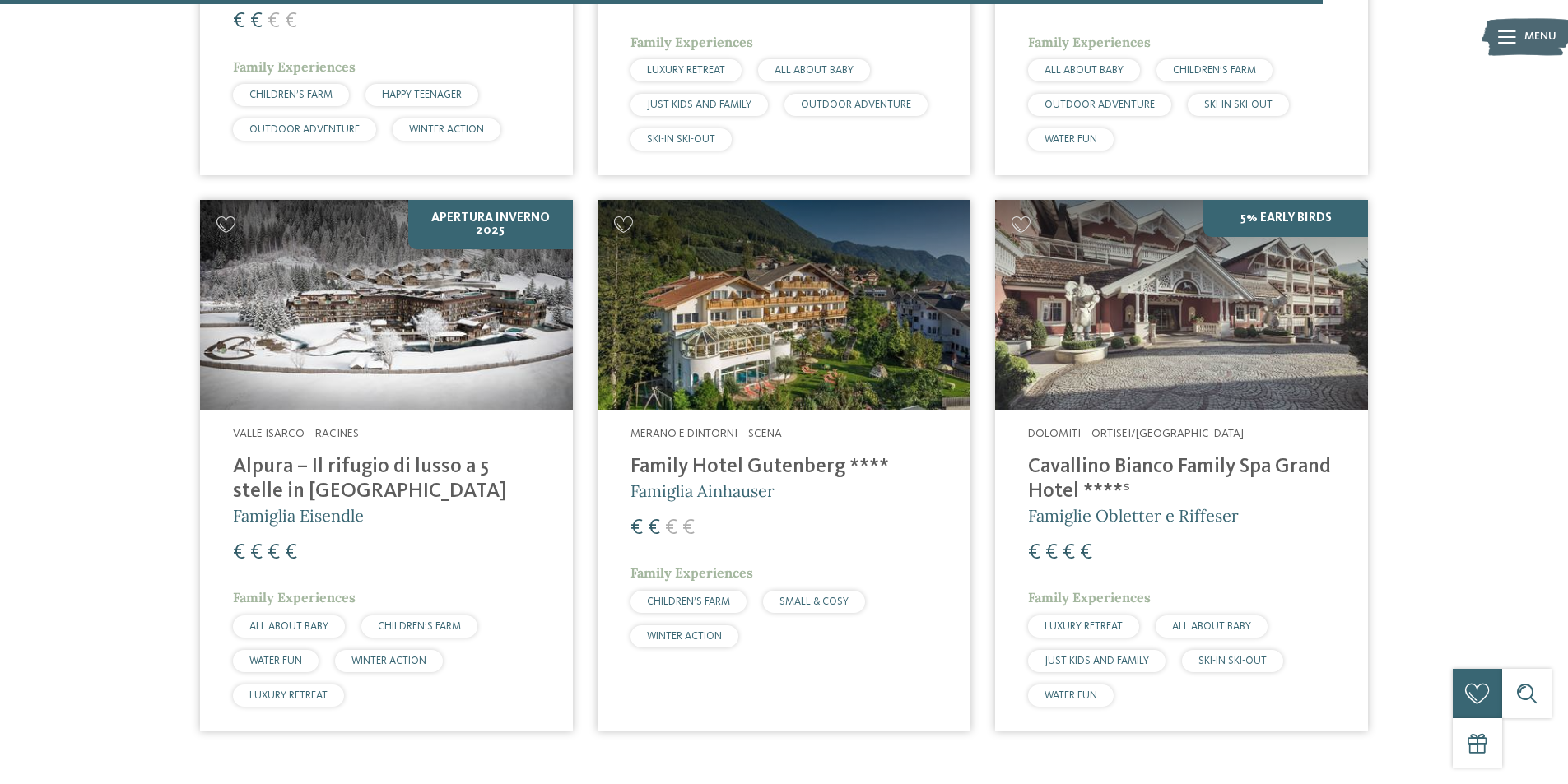
click at [721, 455] on h4 "Family Hotel Gutenberg ****" at bounding box center [783, 468] width 307 height 25
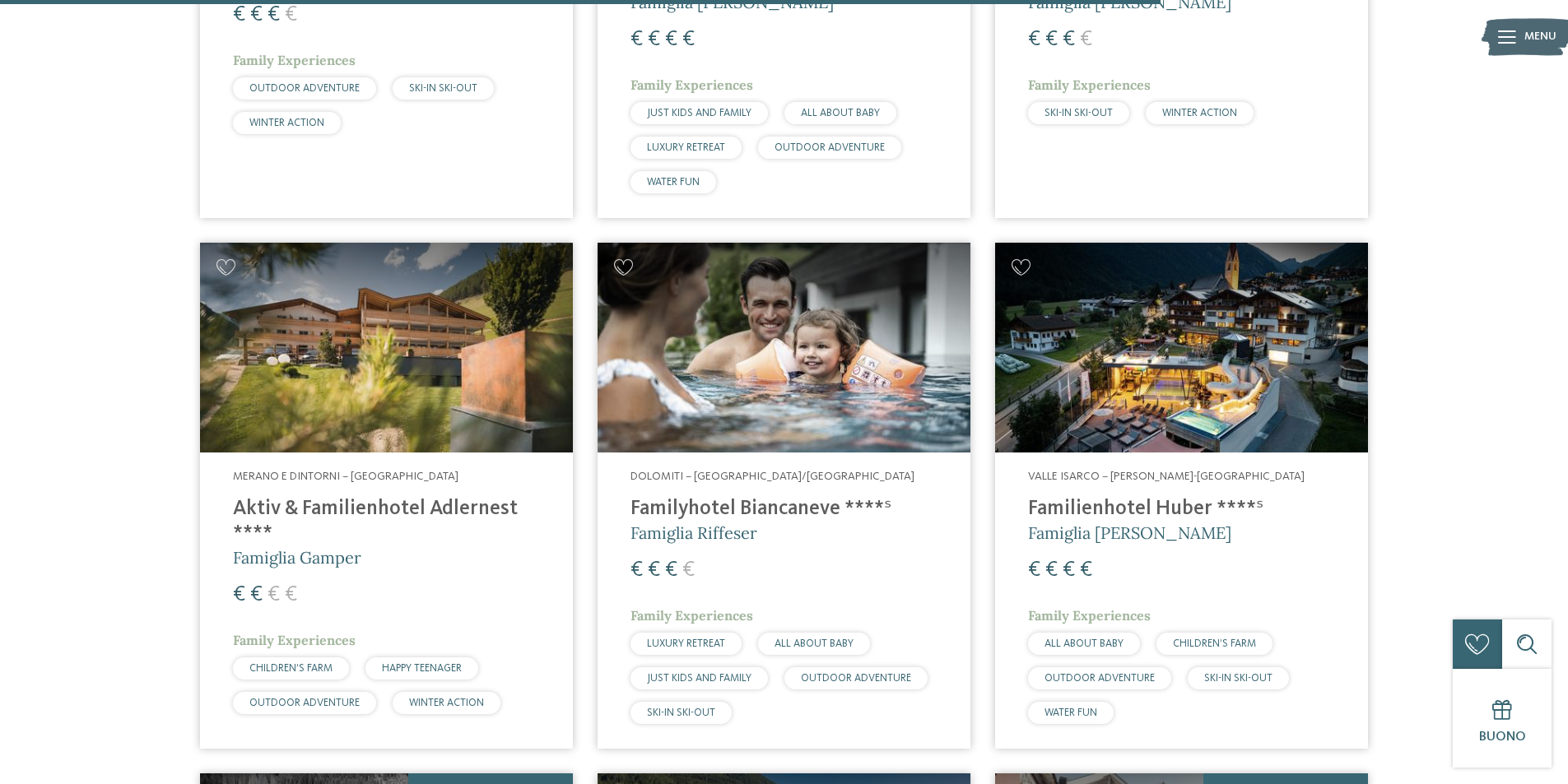
scroll to position [4115, 0]
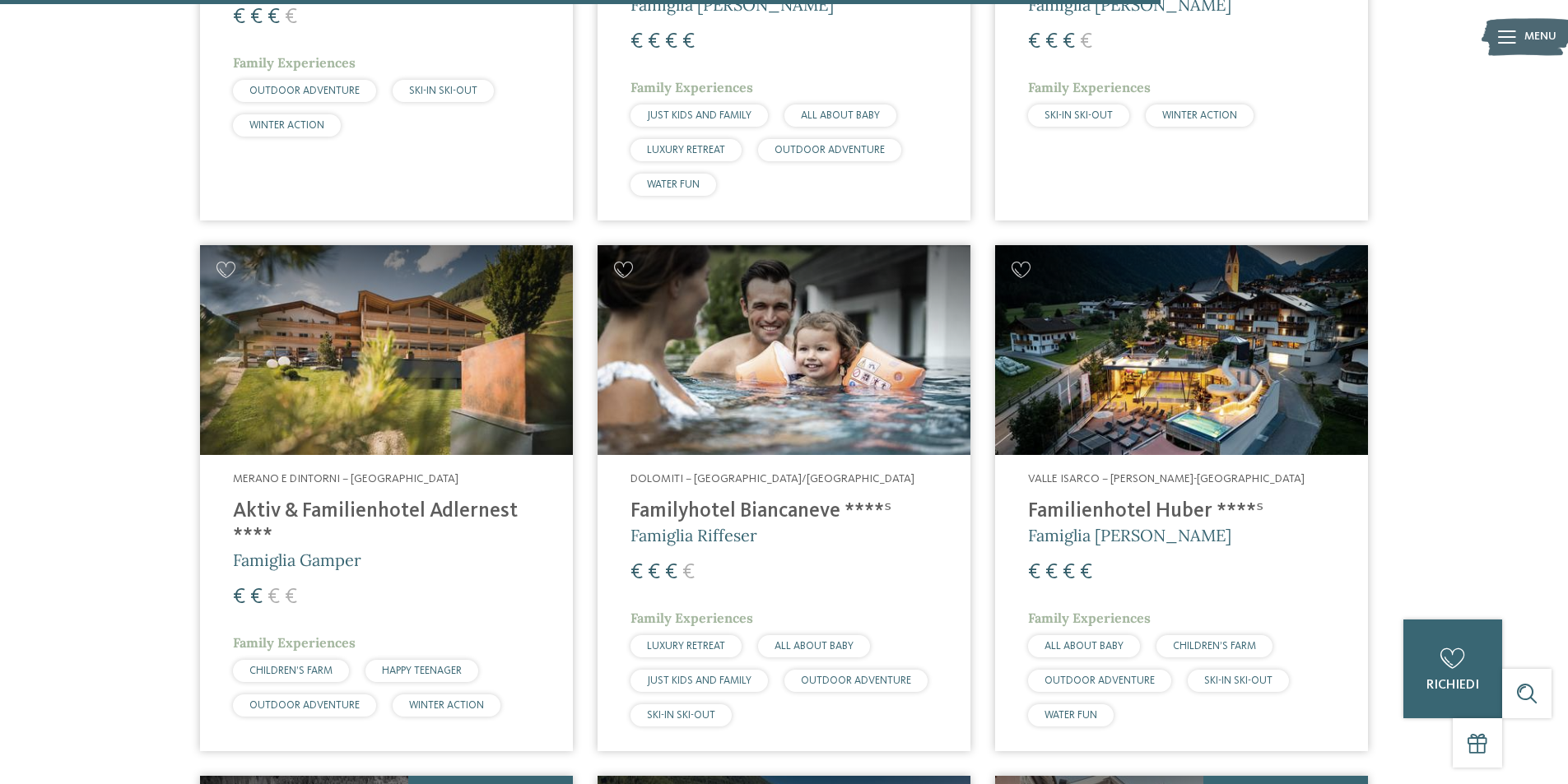
click at [367, 499] on h4 "Aktiv & Familienhotel Adlernest ****" at bounding box center [386, 524] width 307 height 50
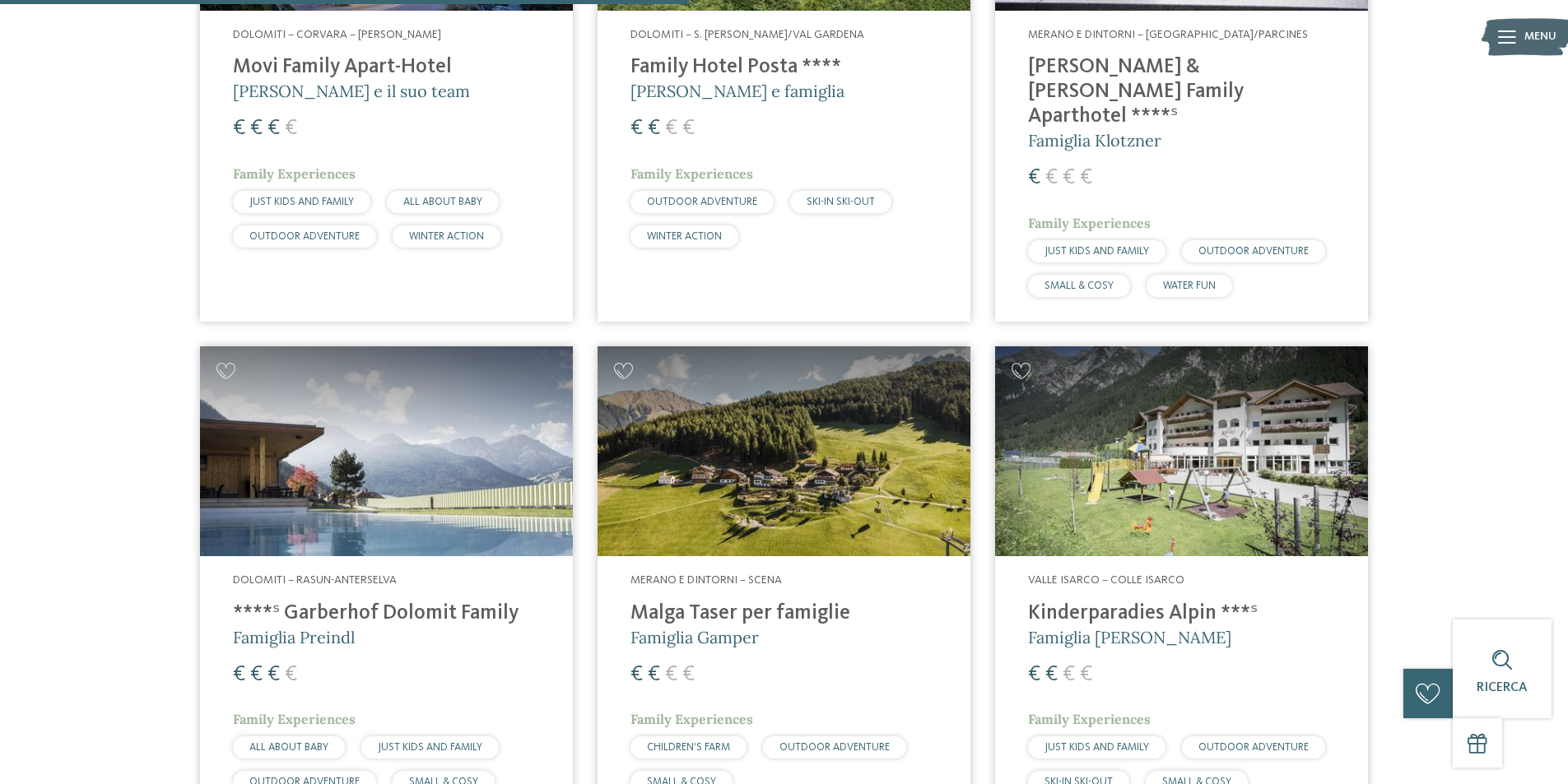
scroll to position [2222, 0]
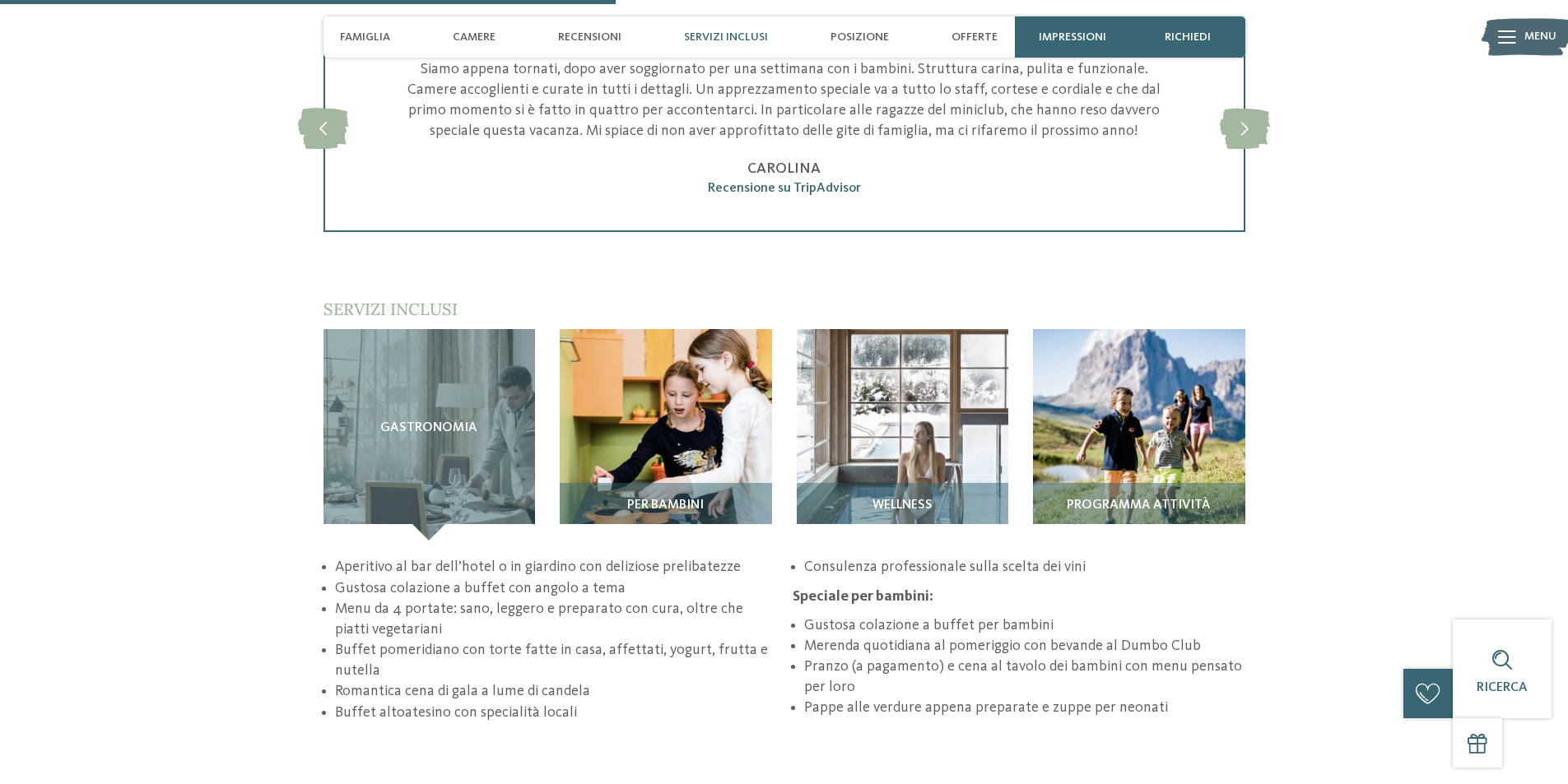
scroll to position [2140, 0]
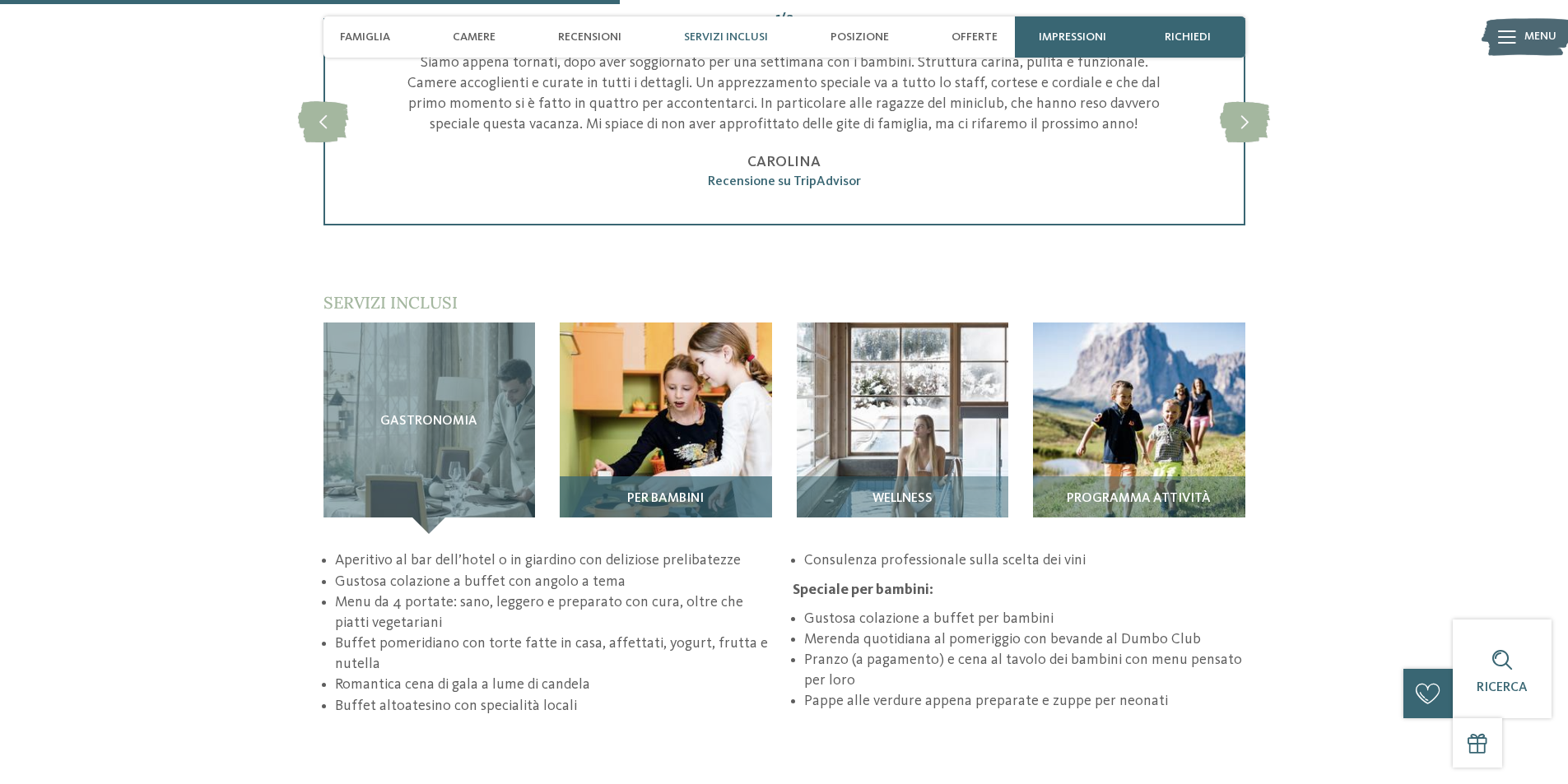
click at [695, 477] on div "Per bambini" at bounding box center [666, 506] width 212 height 58
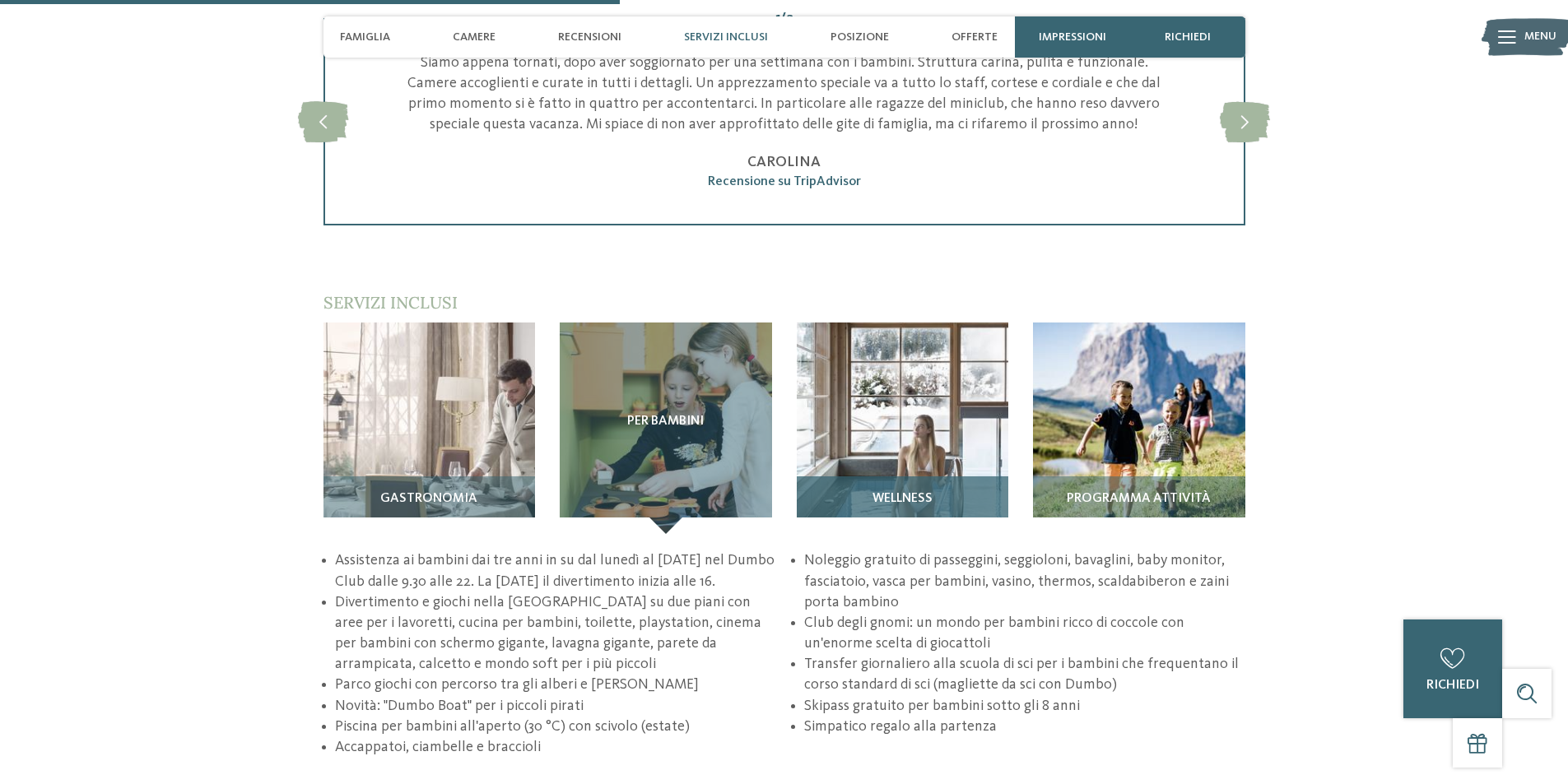
click at [825, 450] on img at bounding box center [902, 429] width 212 height 212
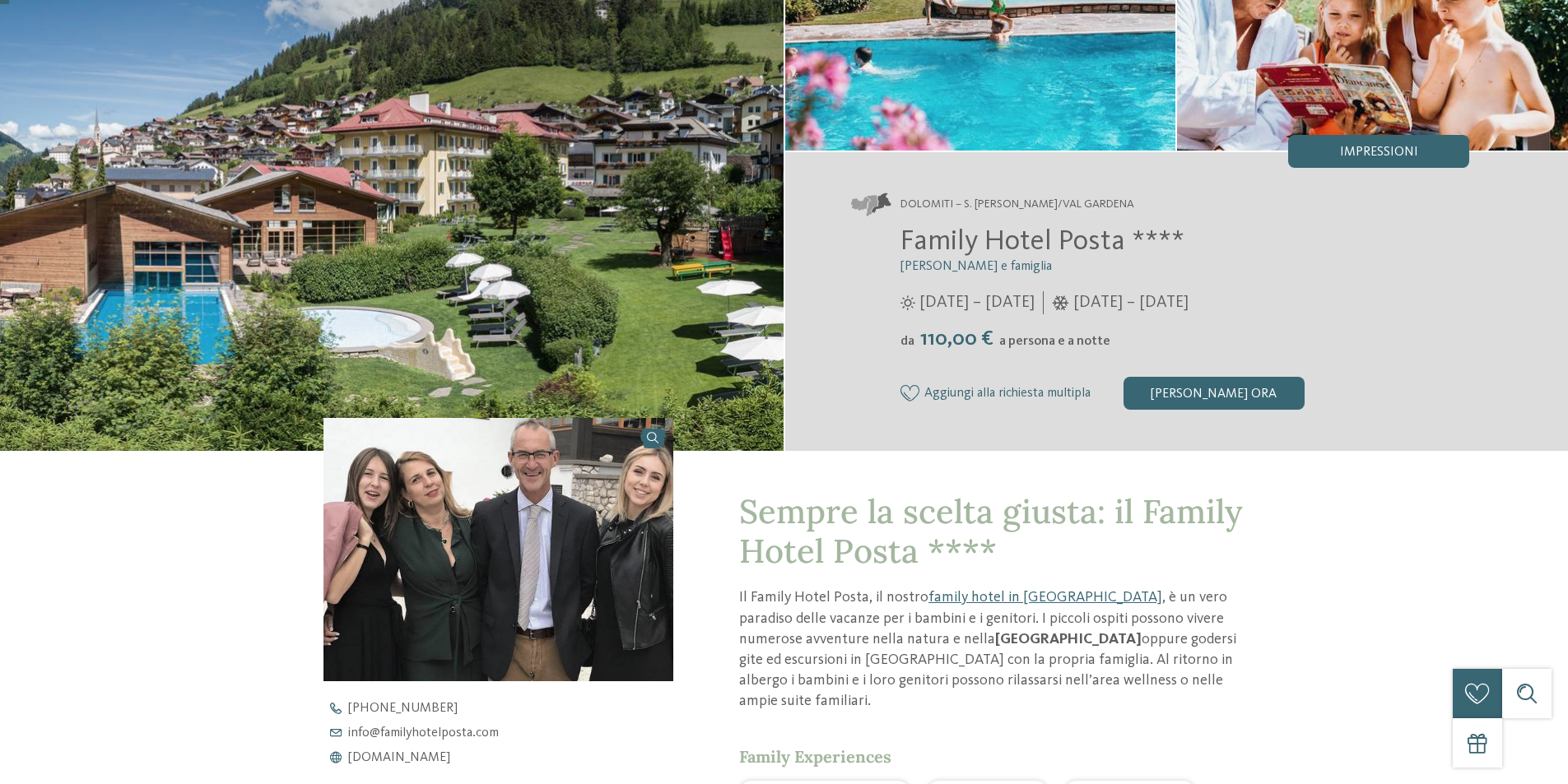
scroll to position [0, 0]
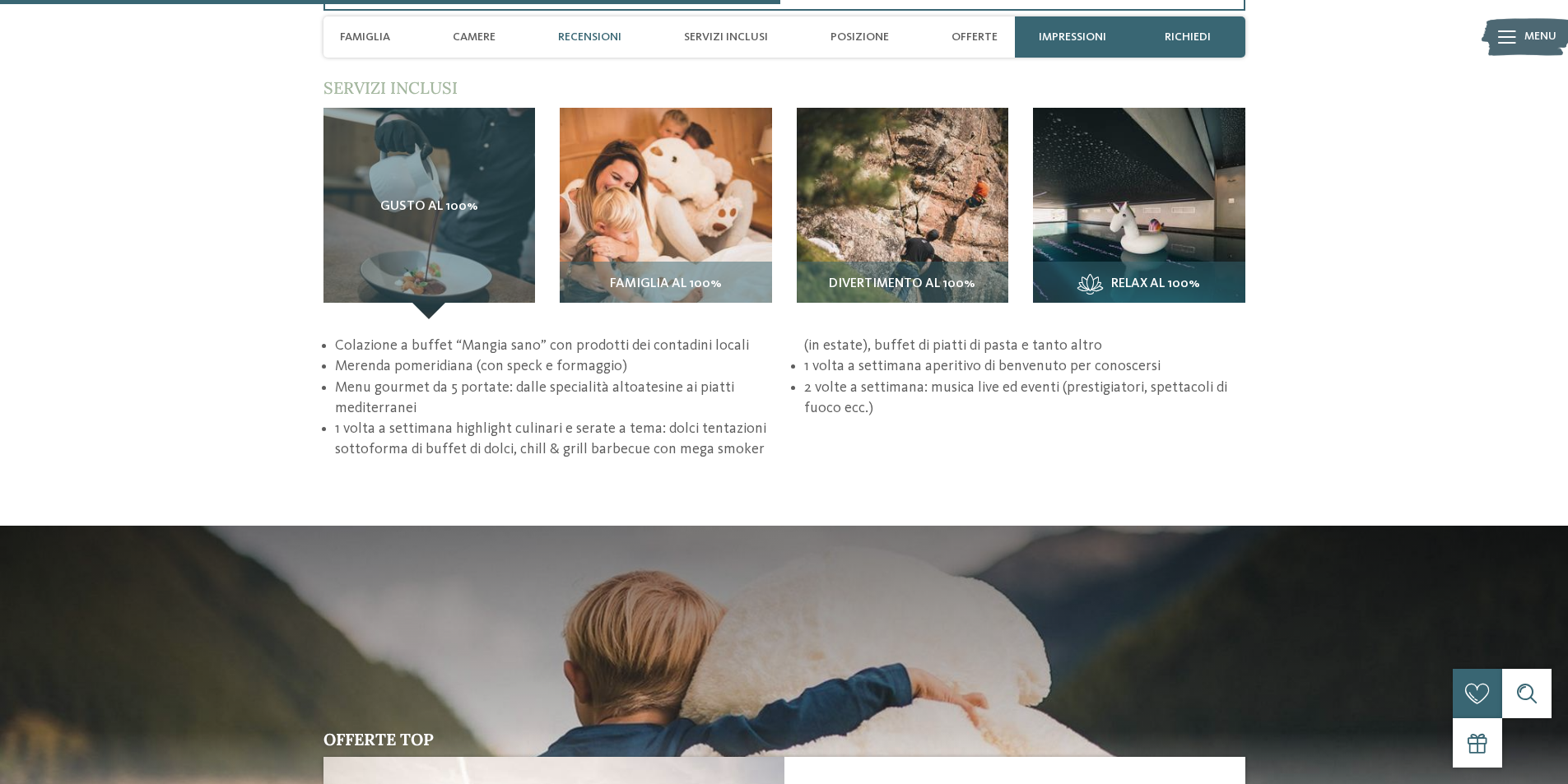
scroll to position [2552, 0]
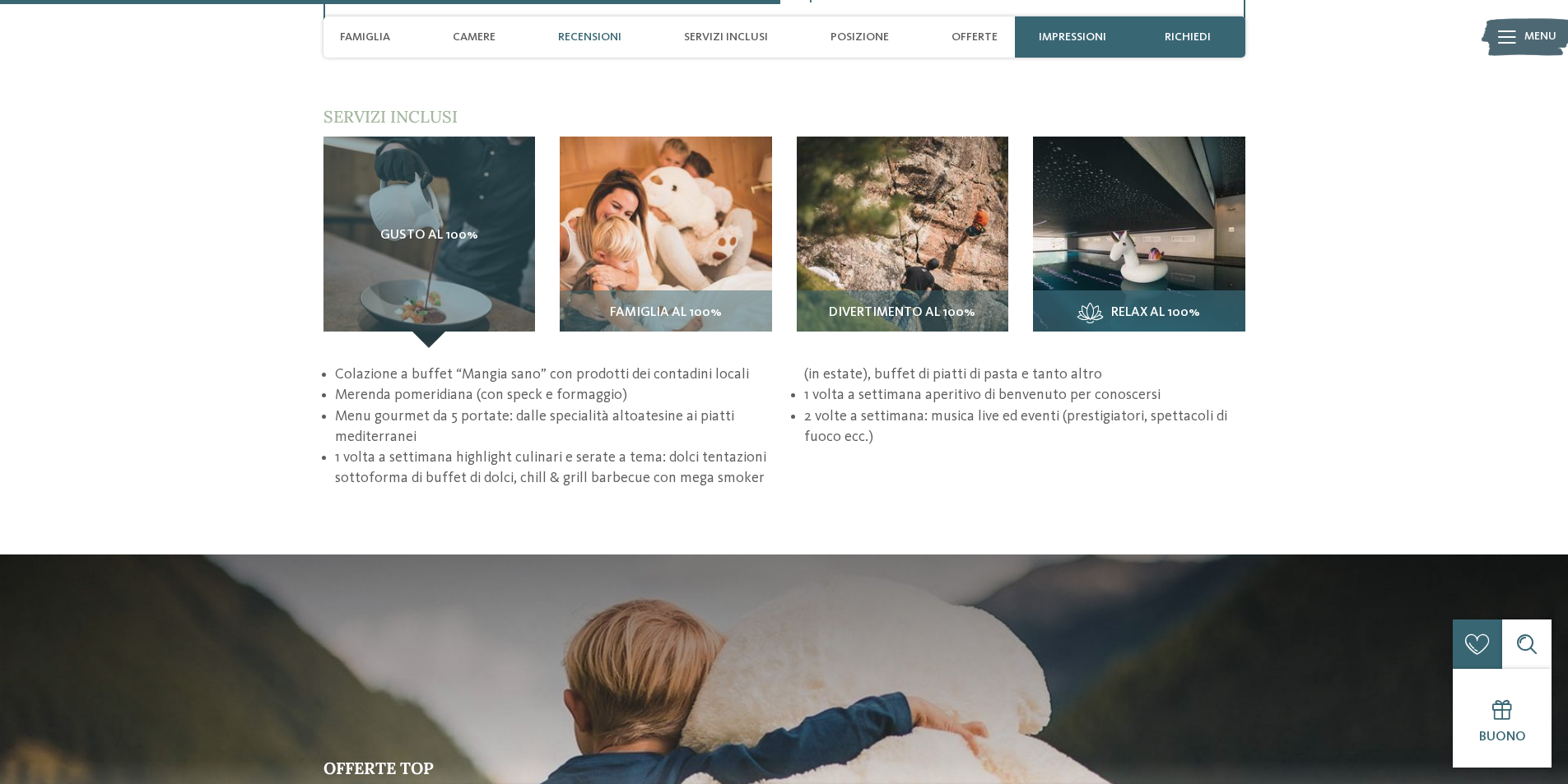
click at [1097, 298] on div "Relax al 100%" at bounding box center [1139, 320] width 212 height 58
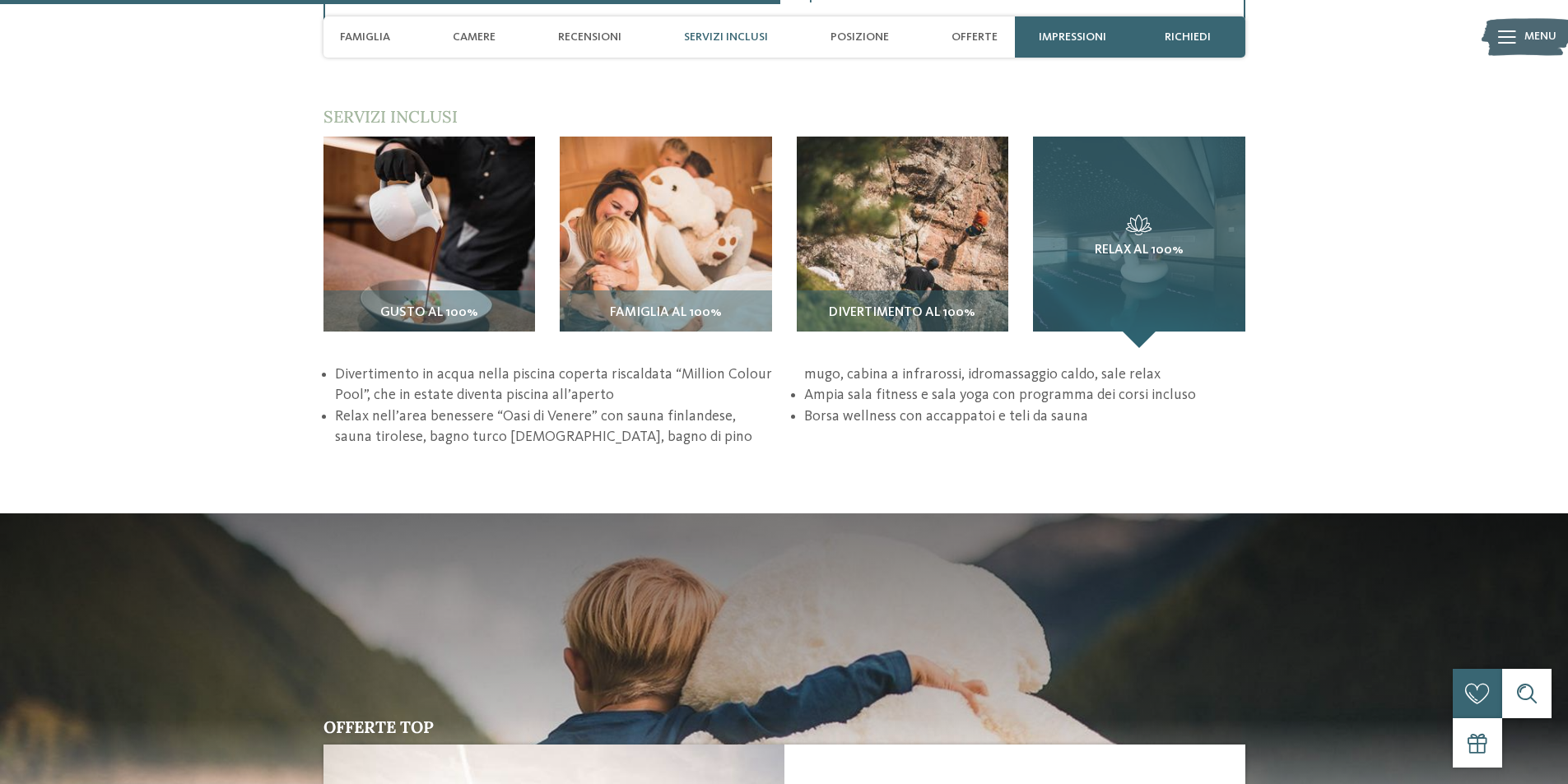
click at [1157, 296] on div "Relax al 100%" at bounding box center [1139, 243] width 212 height 212
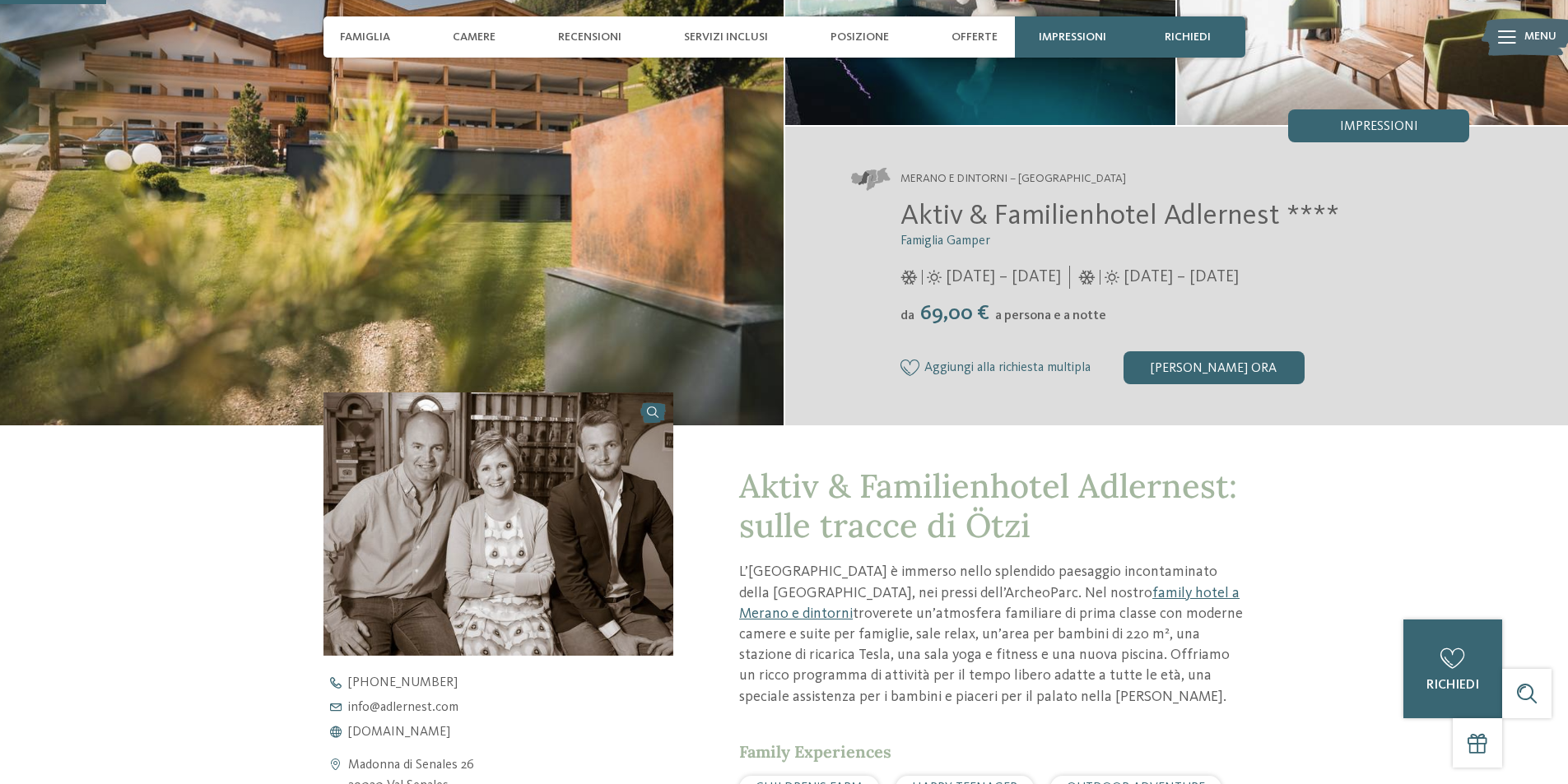
scroll to position [0, 0]
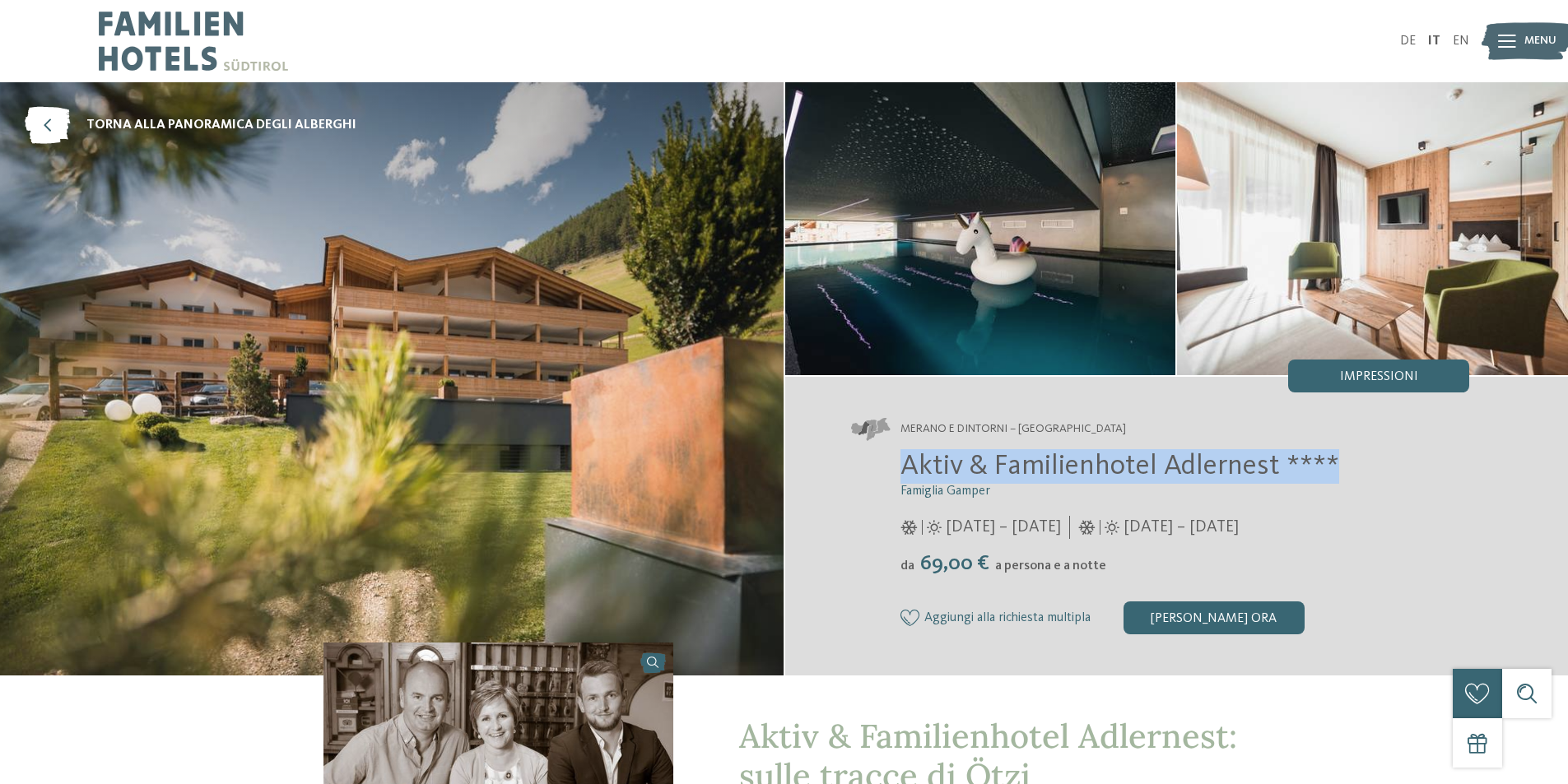
drag, startPoint x: 1335, startPoint y: 464, endPoint x: 887, endPoint y: 475, distance: 448.1
click at [887, 475] on div "Aktiv & Familienhotel Adlernest **** Famiglia Gamper [DATE] – [DATE]" at bounding box center [1161, 542] width 619 height 185
copy span "Aktiv & Familienhotel Adlernest ****"
